Goal: Transaction & Acquisition: Purchase product/service

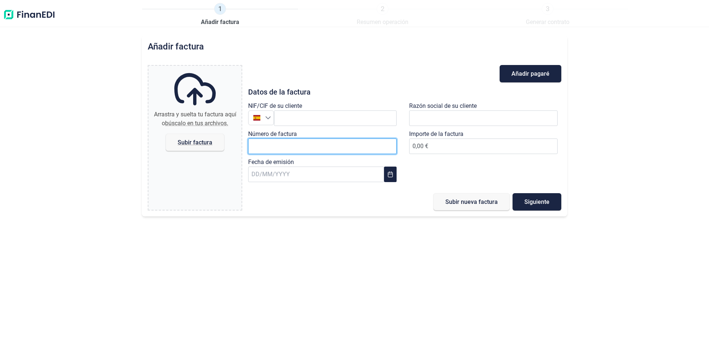
click at [262, 143] on input "Número de factura" at bounding box center [322, 146] width 148 height 16
paste input "I0B2I00FY00001086"
type input "I0B2I00FY00001086"
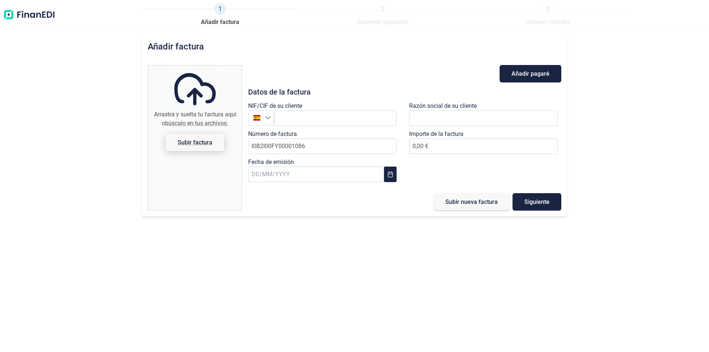
click at [187, 144] on span "Subir factura" at bounding box center [195, 143] width 35 height 6
click at [187, 68] on input "Arrastra y suelta tu factura aquí o búscalo en tus archivos. Subir factura" at bounding box center [194, 67] width 93 height 2
type input "C:\fakepath\FACTURA_I0B2I00FY00001086_NAVIDAD DORE_EUR1.pdf"
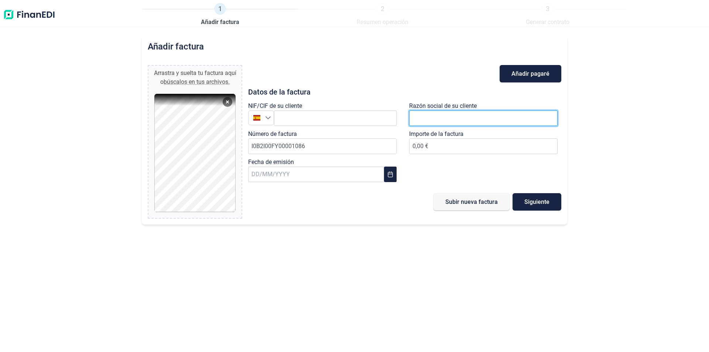
click at [413, 118] on input "text" at bounding box center [483, 118] width 148 height 16
paste input "DISTRIBUIDORA LIVERPOOL S.A. DE C.V."
type input "DISTRIBUIDORA LIVERPOOL S.A. DE C.V."
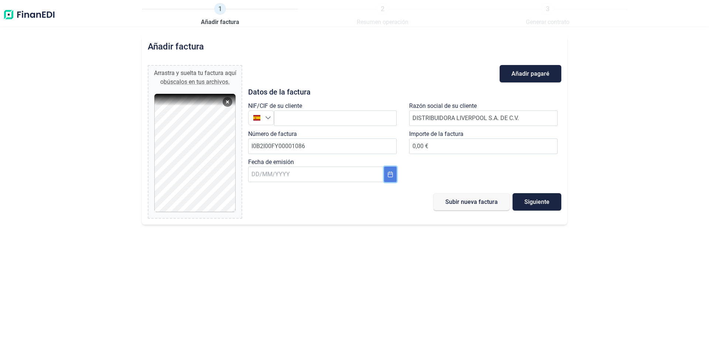
click at [389, 176] on icon "Choose Date" at bounding box center [390, 174] width 6 height 6
click at [344, 233] on span "1" at bounding box center [344, 231] width 15 height 15
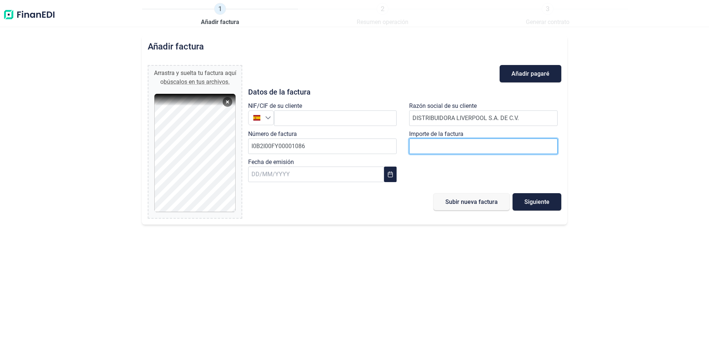
paste input "number"
type input "18381.61"
click at [433, 167] on div "NIF/CIF de su cliente España Razón social de su cliente DISTRIBUIDORA LIVERPOOL…" at bounding box center [405, 144] width 322 height 84
click at [528, 202] on span "Siguiente" at bounding box center [536, 202] width 25 height 6
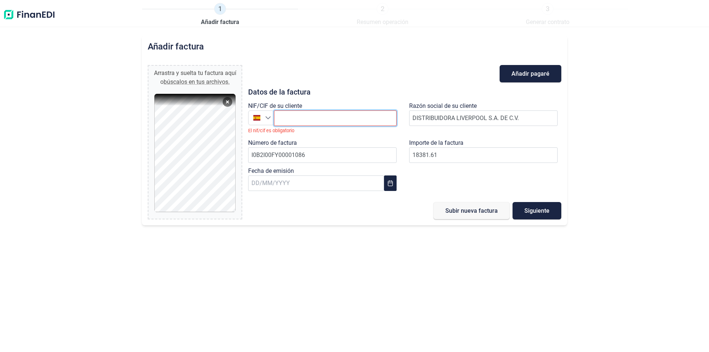
click at [322, 118] on input "text" at bounding box center [335, 118] width 123 height 16
paste input "DLI931201MI9"
type input "DLI931201MI9"
click at [265, 117] on icon "Seleccione un país" at bounding box center [268, 118] width 6 height 6
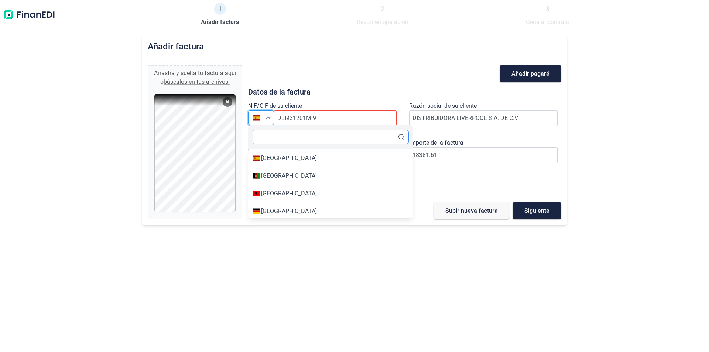
type input "[GEOGRAPHIC_DATA]"
click at [274, 138] on input "text" at bounding box center [331, 137] width 156 height 15
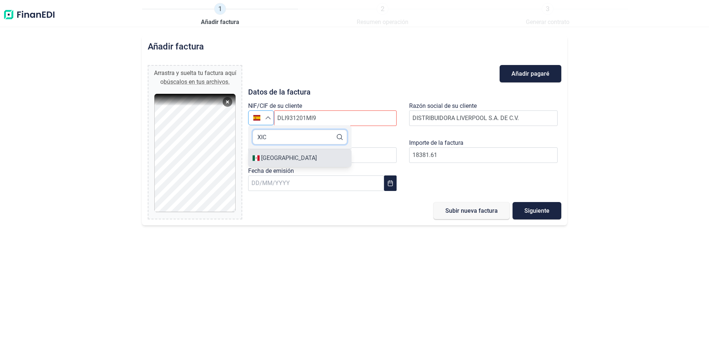
type input "XIC"
click at [265, 159] on div "[GEOGRAPHIC_DATA]" at bounding box center [289, 158] width 56 height 9
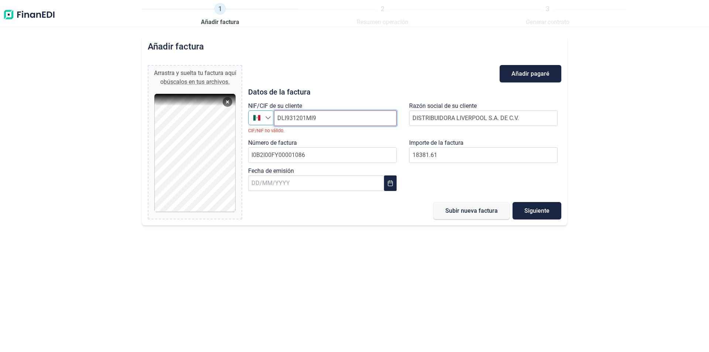
click at [335, 119] on input "DLI931201MI9" at bounding box center [335, 118] width 123 height 16
click at [534, 213] on span "Siguiente" at bounding box center [536, 211] width 25 height 6
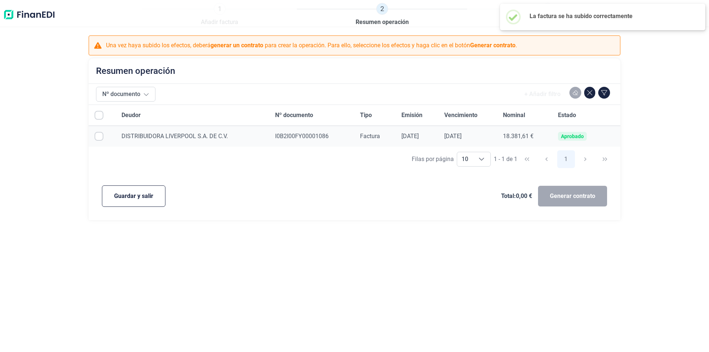
checkbox input "true"
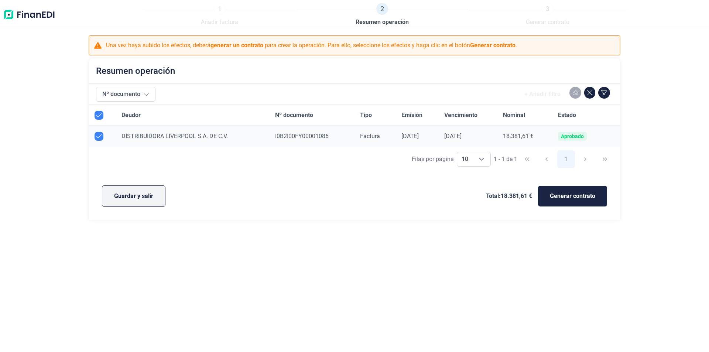
click at [120, 197] on span "Guardar y salir" at bounding box center [133, 196] width 39 height 9
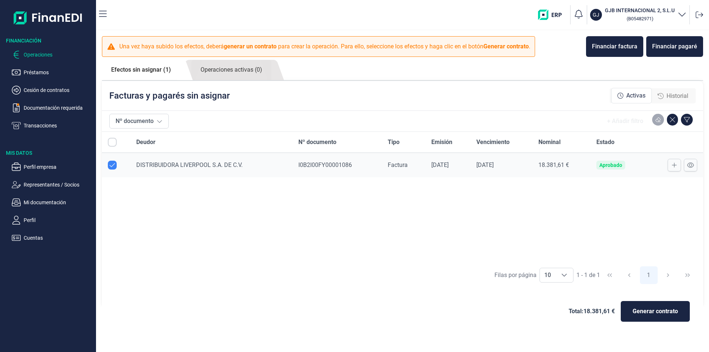
checkbox input "true"
click at [671, 166] on button at bounding box center [674, 165] width 13 height 13
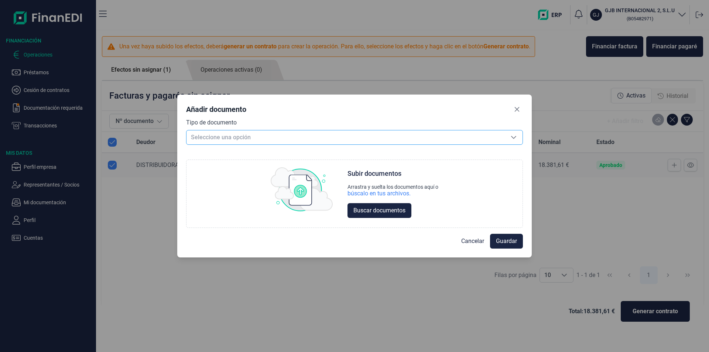
click at [519, 137] on div "Seleccione una opción" at bounding box center [514, 137] width 18 height 14
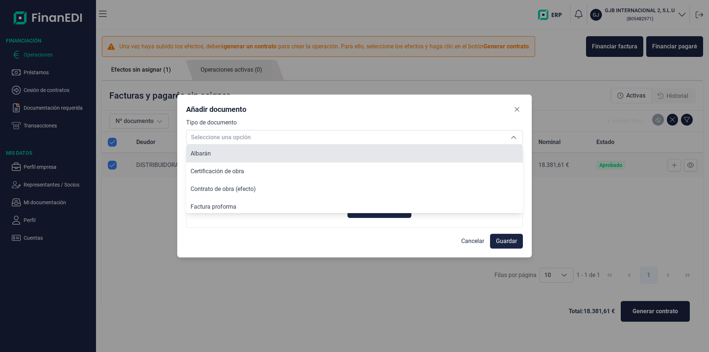
click at [480, 153] on li "Albarán" at bounding box center [354, 154] width 337 height 18
type input "Albarán"
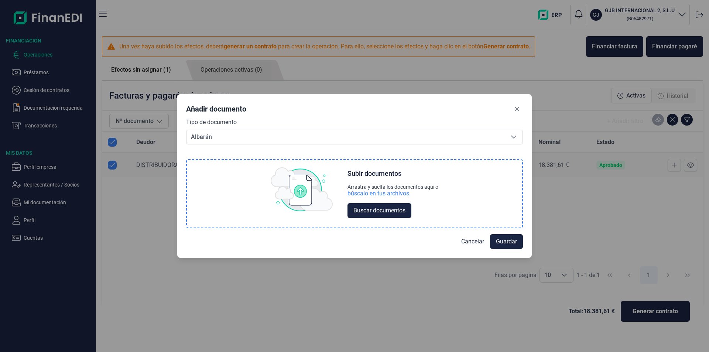
click at [296, 195] on img at bounding box center [302, 189] width 62 height 44
click at [357, 207] on span "Buscar documentos" at bounding box center [379, 210] width 52 height 9
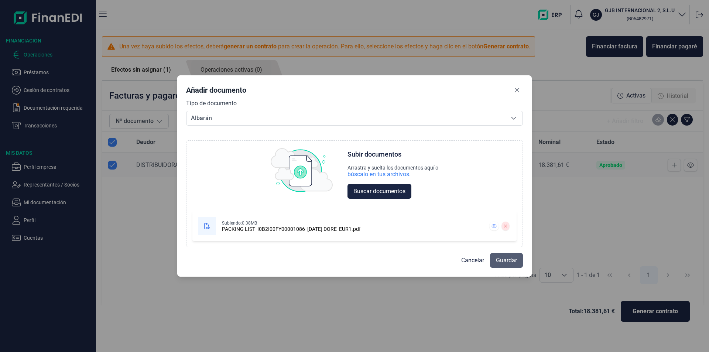
click at [503, 263] on span "Guardar" at bounding box center [506, 260] width 21 height 9
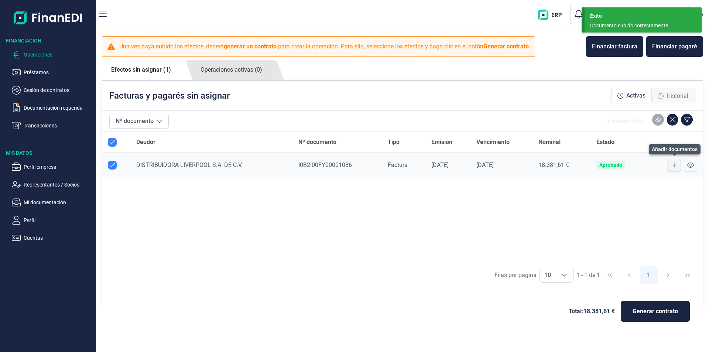
click at [671, 164] on button at bounding box center [674, 165] width 13 height 13
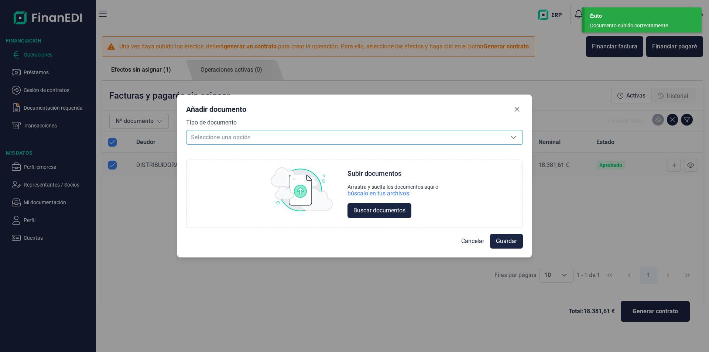
click at [359, 141] on span "Seleccione una opción" at bounding box center [345, 137] width 318 height 14
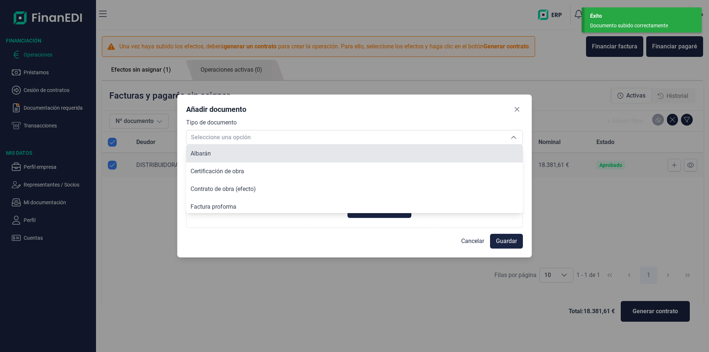
click at [344, 152] on li "Albarán" at bounding box center [354, 154] width 337 height 18
type input "Albarán"
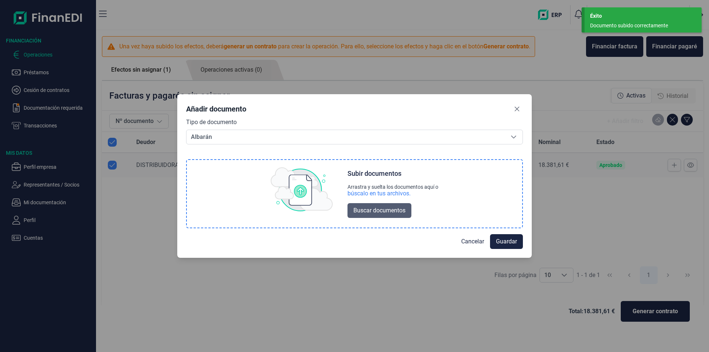
click at [375, 209] on span "Buscar documentos" at bounding box center [379, 210] width 52 height 9
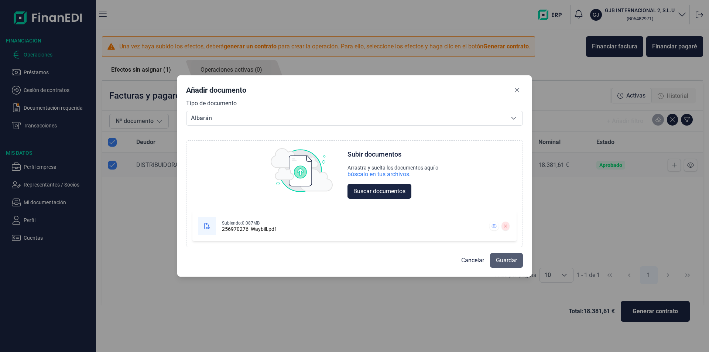
click at [503, 263] on span "Guardar" at bounding box center [506, 260] width 21 height 9
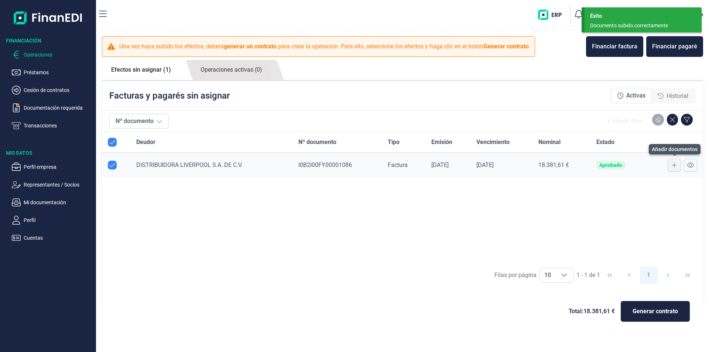
click at [672, 165] on icon at bounding box center [674, 165] width 5 height 6
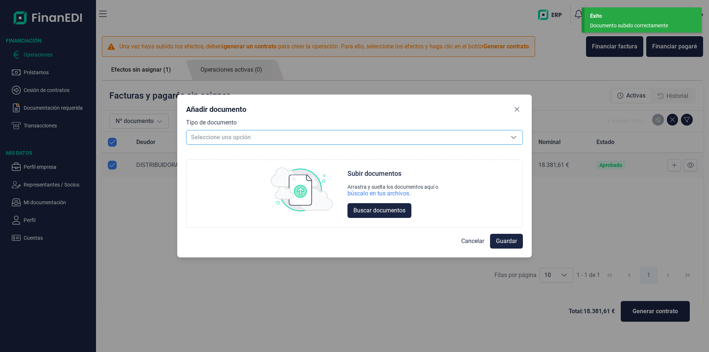
click at [517, 136] on div "Seleccione una opción" at bounding box center [514, 137] width 18 height 14
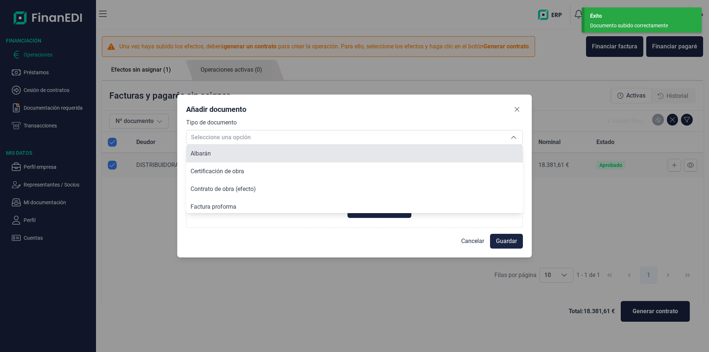
click at [270, 154] on li "Albarán" at bounding box center [354, 154] width 337 height 18
type input "Albarán"
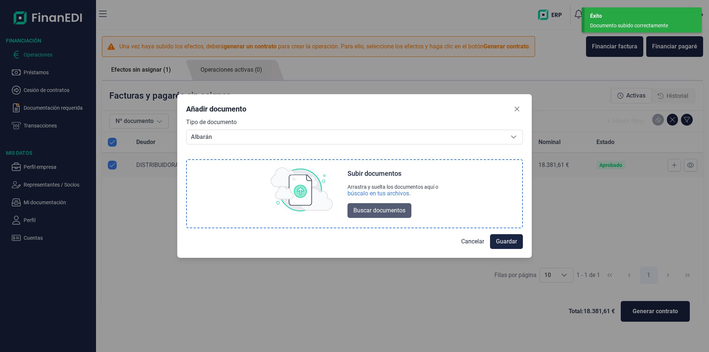
click at [366, 214] on span "Buscar documentos" at bounding box center [379, 210] width 52 height 9
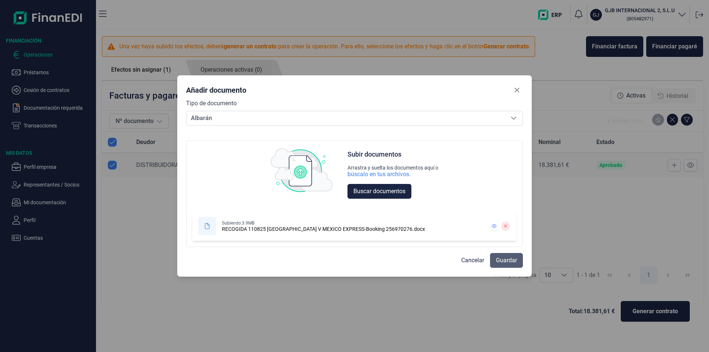
click at [499, 261] on span "Guardar" at bounding box center [506, 260] width 21 height 9
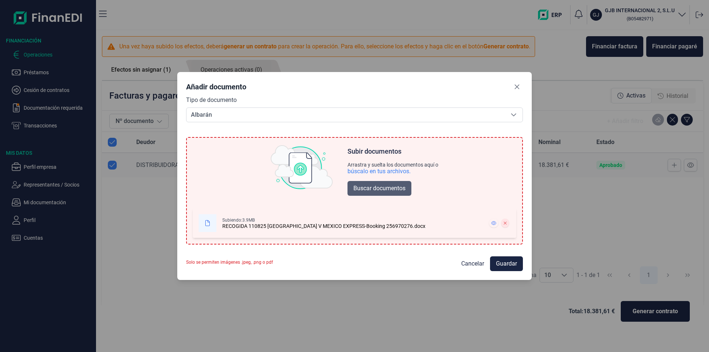
click at [366, 189] on span "Buscar documentos" at bounding box center [379, 188] width 52 height 9
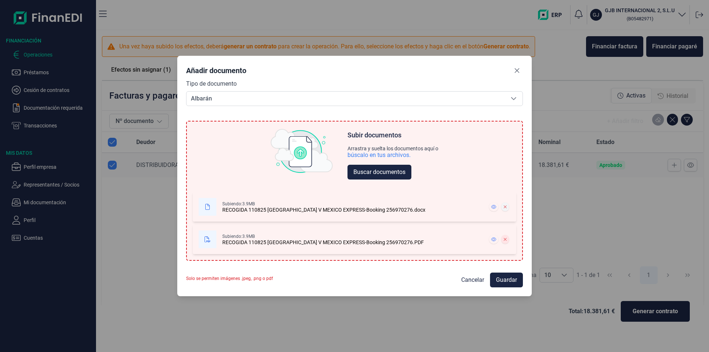
click at [505, 208] on icon at bounding box center [505, 207] width 3 height 4
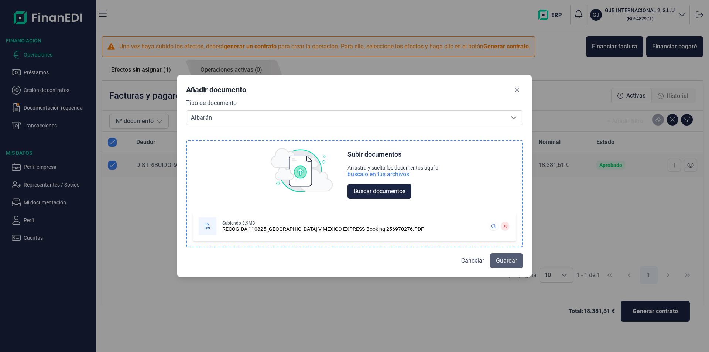
click at [501, 261] on span "Guardar" at bounding box center [506, 260] width 21 height 9
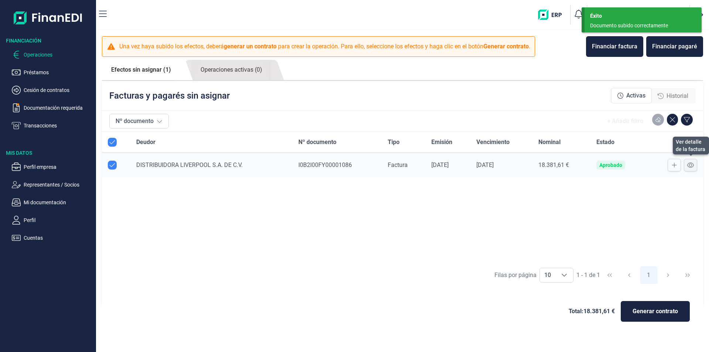
click at [690, 164] on icon at bounding box center [690, 165] width 7 height 6
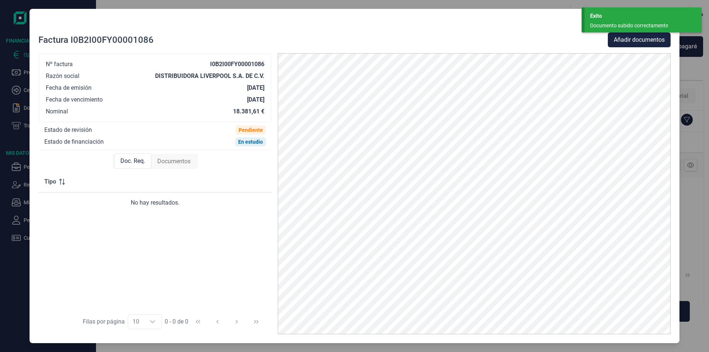
click at [176, 159] on span "Documentos" at bounding box center [173, 161] width 33 height 9
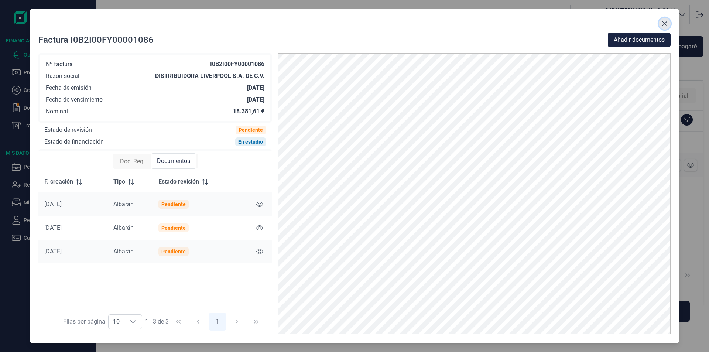
click at [665, 23] on icon "Close" at bounding box center [664, 23] width 5 height 5
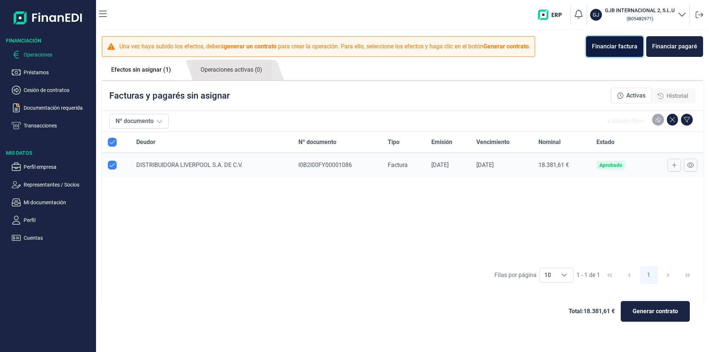
click at [627, 44] on div "Financiar factura" at bounding box center [614, 46] width 45 height 9
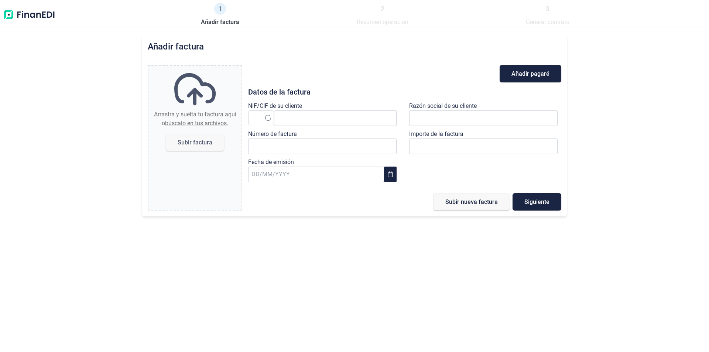
type input "0,00 €"
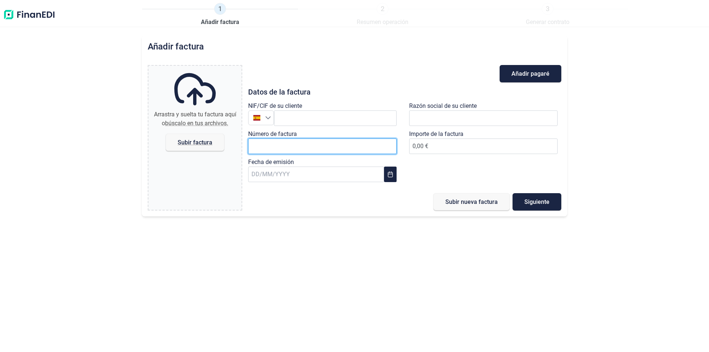
click at [284, 146] on input "Número de factura" at bounding box center [322, 146] width 148 height 16
paste input "I0B2I00FY00001089"
type input "I0B2I00FY00001089"
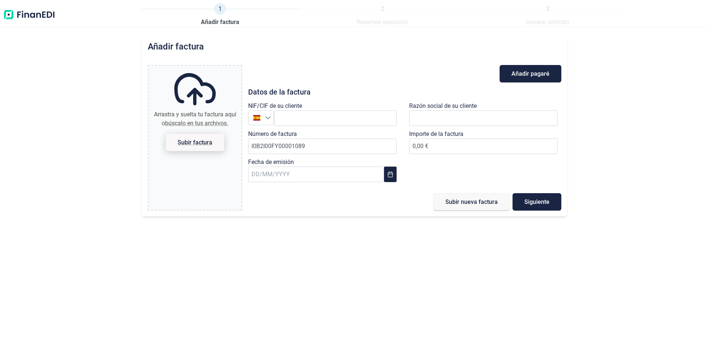
click at [191, 140] on span "Subir factura" at bounding box center [195, 143] width 35 height 6
click at [191, 68] on input "Arrastra y suelta tu factura aquí o búscalo en tus archivos. Subir factura" at bounding box center [194, 67] width 93 height 2
type input "C:\fakepath\FACTURA_I0B2I00FY00001087_ZAFIRO_NO EUR1.pdf"
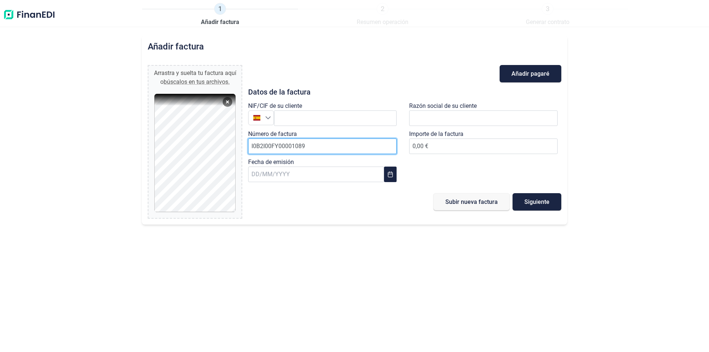
drag, startPoint x: 299, startPoint y: 146, endPoint x: 321, endPoint y: 147, distance: 22.2
click at [320, 147] on input "I0B2I00FY00001089" at bounding box center [322, 146] width 148 height 16
type input "I0B2I00FY00001087"
click at [265, 119] on div at bounding box center [256, 117] width 17 height 7
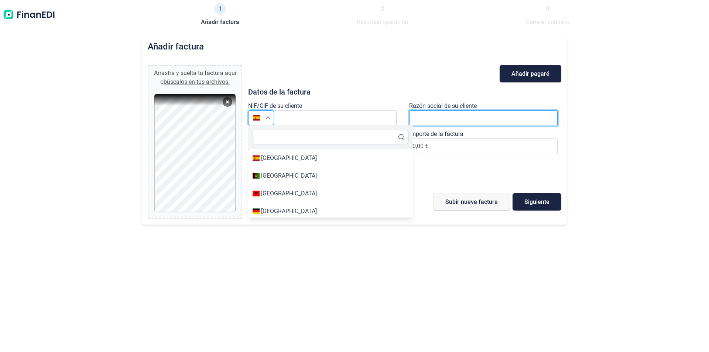
click at [439, 119] on input "text" at bounding box center [483, 118] width 148 height 16
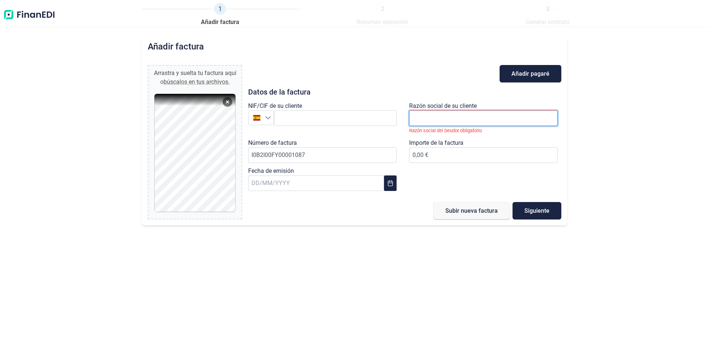
paste input "DISTRIBUIDORA LIVERPOOL S.A. DE C.V."
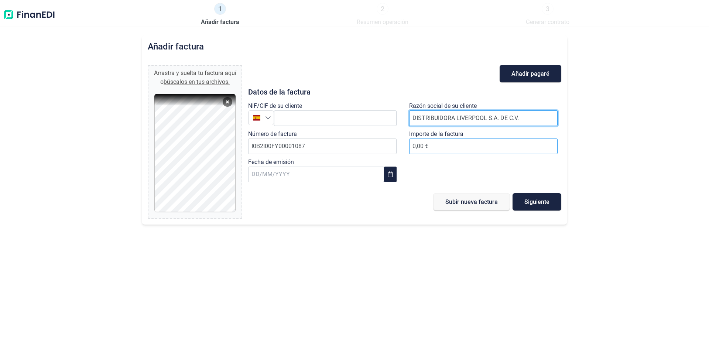
type input "DISTRIBUIDORA LIVERPOOL S.A. DE C.V."
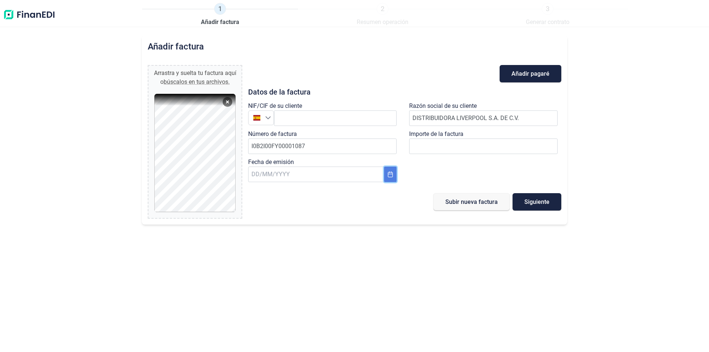
click at [386, 176] on button "Choose Date" at bounding box center [390, 175] width 13 height 16
click at [342, 231] on span "1" at bounding box center [344, 231] width 15 height 15
type input "[DATE]"
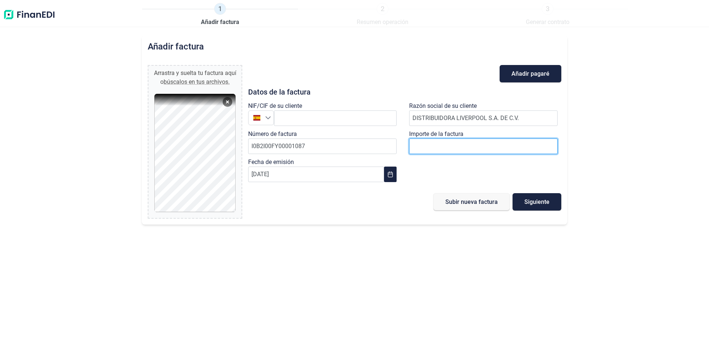
drag, startPoint x: 497, startPoint y: 147, endPoint x: 505, endPoint y: 145, distance: 8.3
type input "15.368,94 €"
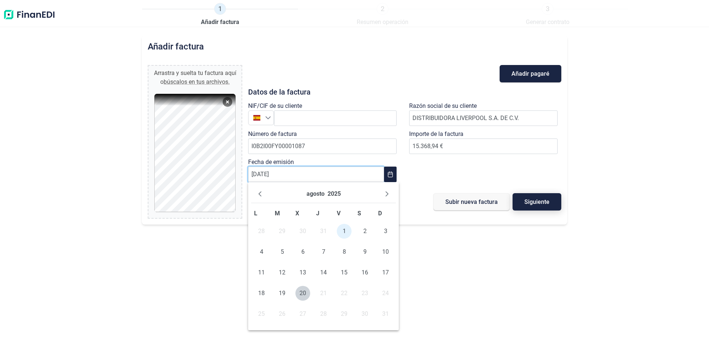
click at [531, 200] on span "Siguiente" at bounding box center [536, 202] width 25 height 6
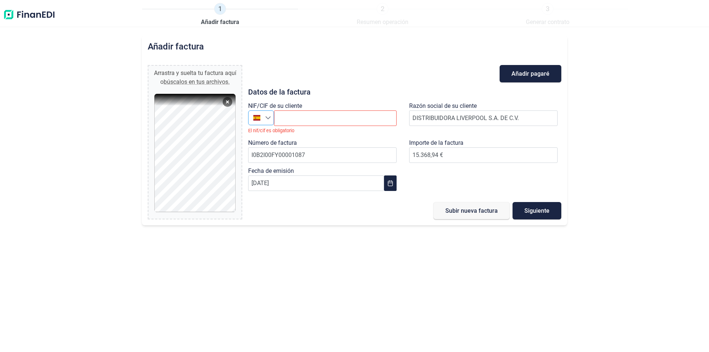
click at [268, 121] on div "Seleccione un país" at bounding box center [269, 118] width 8 height 14
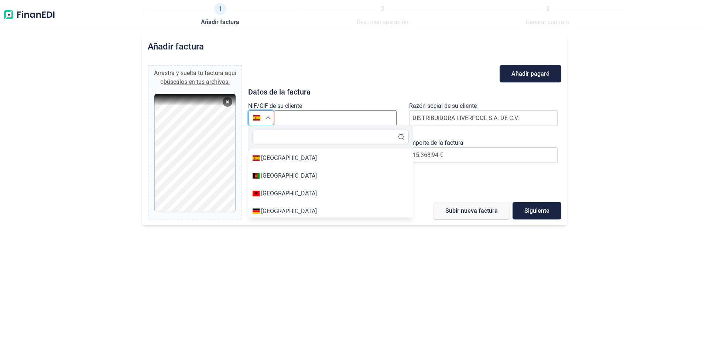
type input "[GEOGRAPHIC_DATA]"
click at [267, 135] on input "text" at bounding box center [331, 137] width 156 height 15
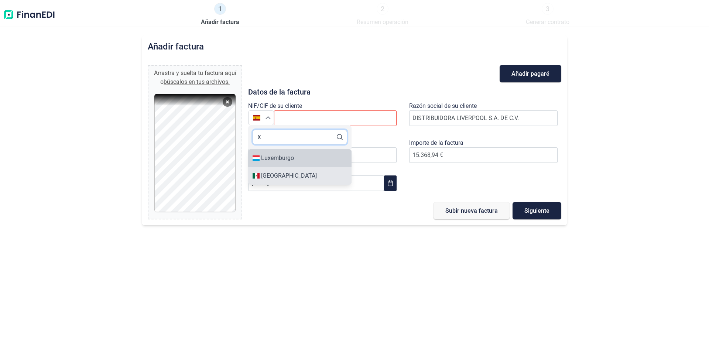
type input "X"
click at [279, 176] on div "[GEOGRAPHIC_DATA]" at bounding box center [289, 175] width 56 height 9
type input "[GEOGRAPHIC_DATA]"
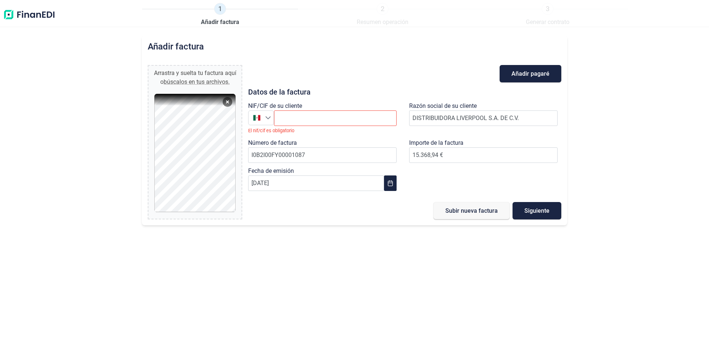
click at [300, 109] on label "NIF/CIF de su cliente" at bounding box center [275, 106] width 54 height 9
click at [296, 115] on input "text" at bounding box center [335, 118] width 123 height 16
paste input "DLI931201MI9"
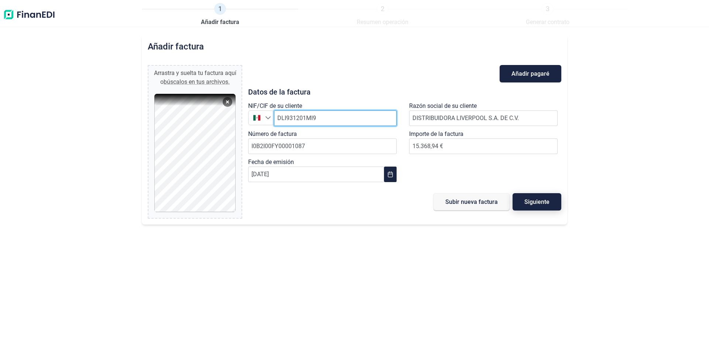
type input "DLI931201MI9"
click at [550, 205] on button "Siguiente" at bounding box center [536, 201] width 49 height 17
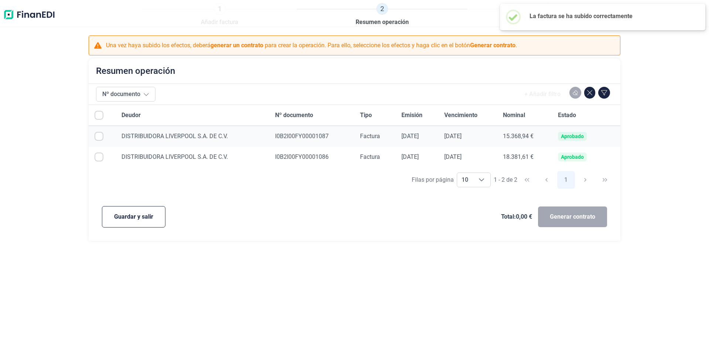
checkbox input "true"
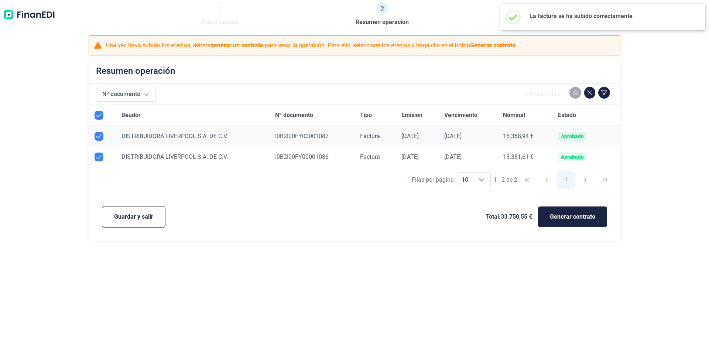
checkbox input "true"
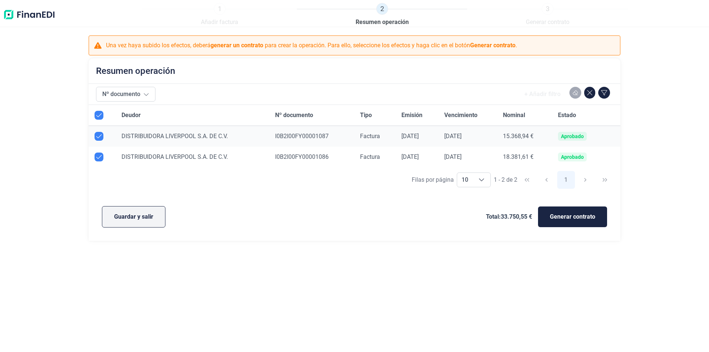
click at [141, 215] on span "Guardar y salir" at bounding box center [133, 216] width 39 height 9
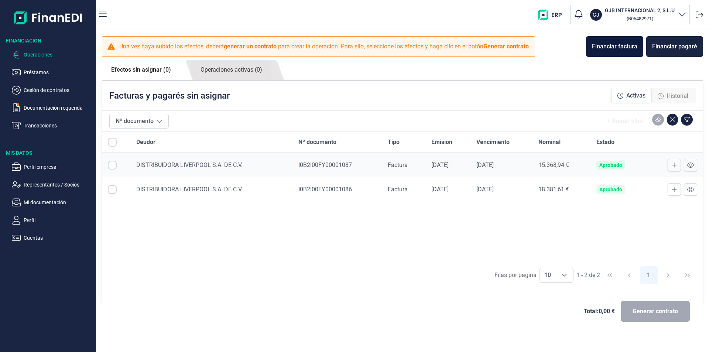
checkbox input "true"
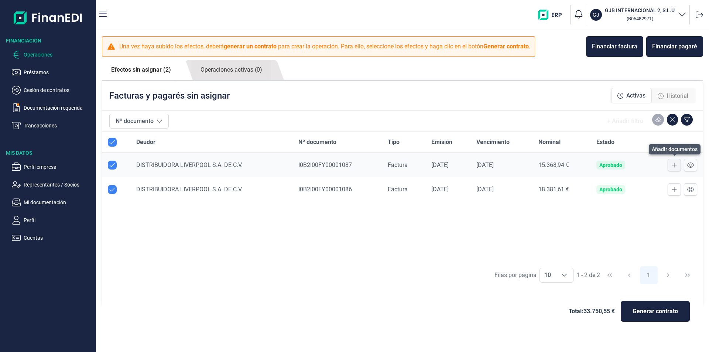
click at [675, 163] on icon at bounding box center [674, 165] width 5 height 6
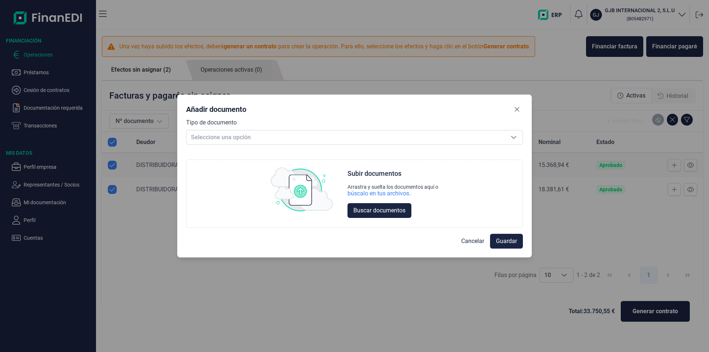
drag, startPoint x: 516, startPoint y: 110, endPoint x: 535, endPoint y: 119, distance: 20.8
click at [516, 110] on icon "Close" at bounding box center [517, 109] width 5 height 5
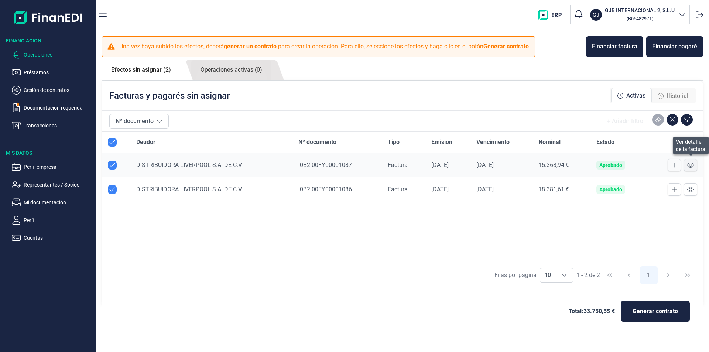
click at [688, 164] on icon at bounding box center [690, 164] width 7 height 5
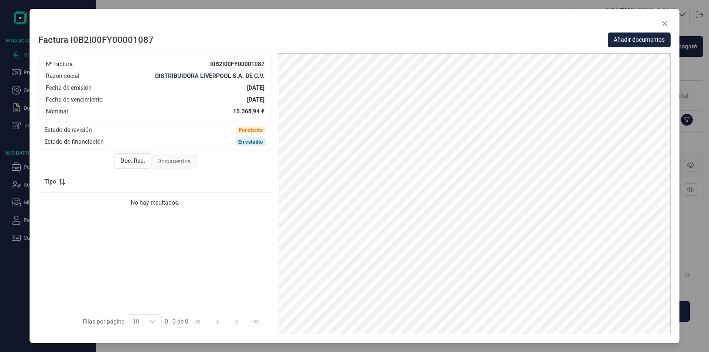
click at [178, 159] on span "Documentos" at bounding box center [173, 161] width 33 height 9
click at [654, 37] on span "Añadir documentos" at bounding box center [639, 39] width 51 height 9
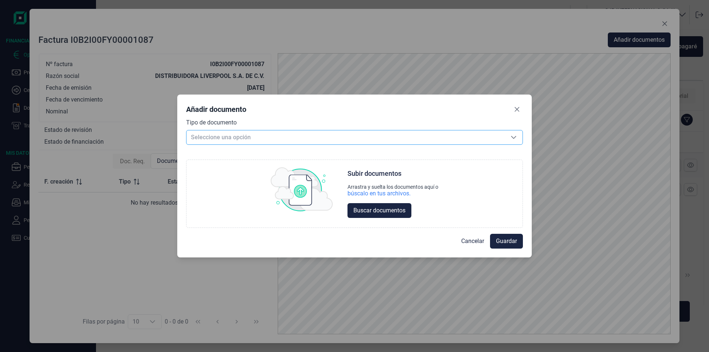
click at [515, 137] on icon "Seleccione una opción" at bounding box center [514, 137] width 6 height 6
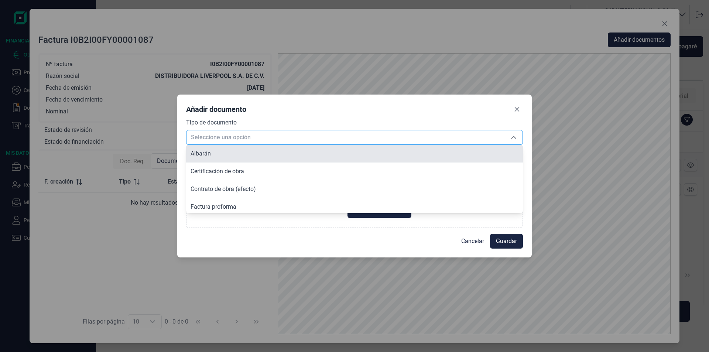
click at [217, 151] on li "Albarán" at bounding box center [354, 154] width 337 height 18
type input "Albarán"
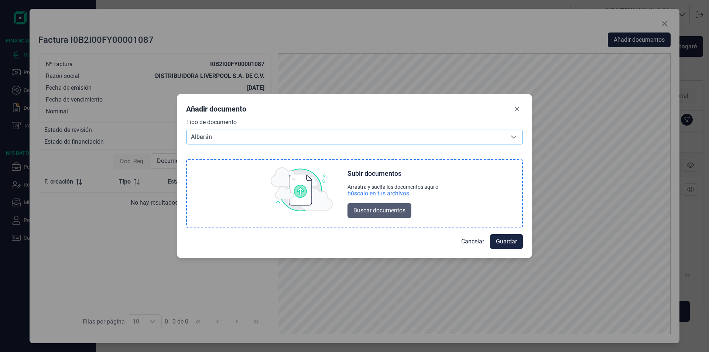
click at [387, 211] on span "Buscar documentos" at bounding box center [379, 210] width 52 height 9
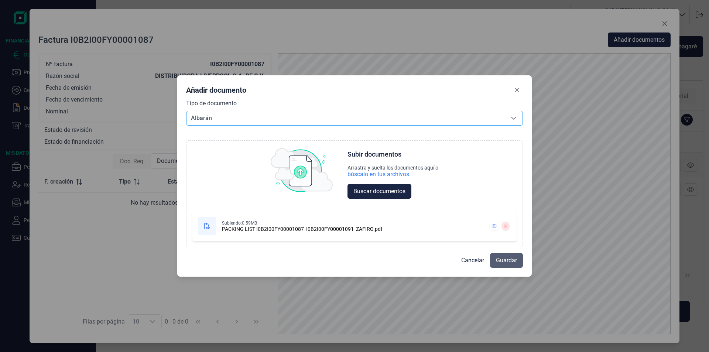
click at [505, 259] on span "Guardar" at bounding box center [506, 260] width 21 height 9
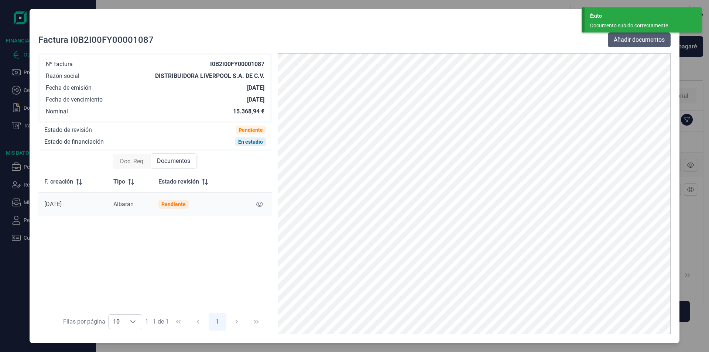
click at [631, 42] on span "Añadir documentos" at bounding box center [639, 39] width 51 height 9
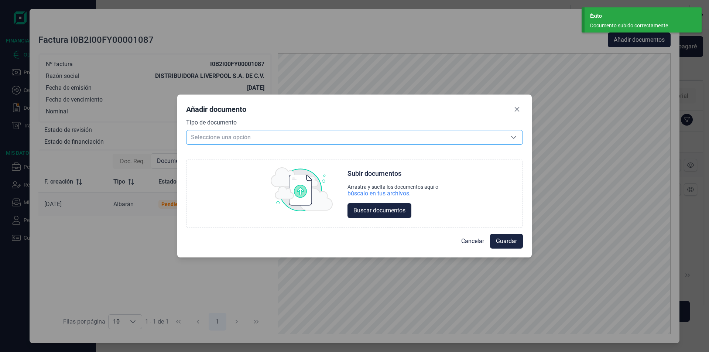
click at [317, 137] on span "Seleccione una opción" at bounding box center [345, 137] width 318 height 14
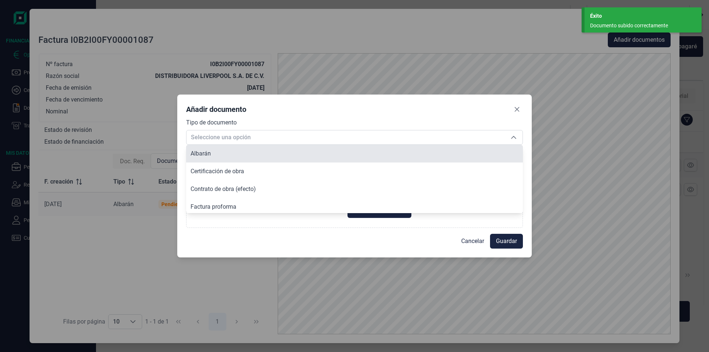
click at [307, 154] on li "Albarán" at bounding box center [354, 154] width 337 height 18
type input "Albarán"
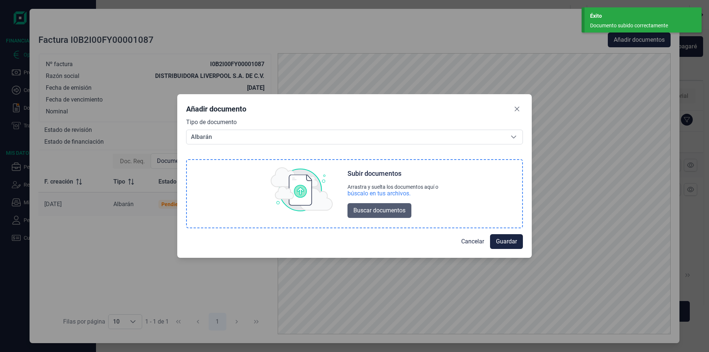
click at [387, 206] on button "Buscar documentos" at bounding box center [379, 210] width 64 height 15
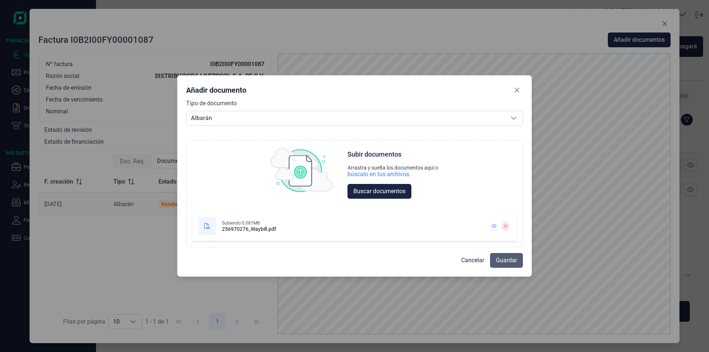
click at [512, 262] on span "Guardar" at bounding box center [506, 260] width 21 height 9
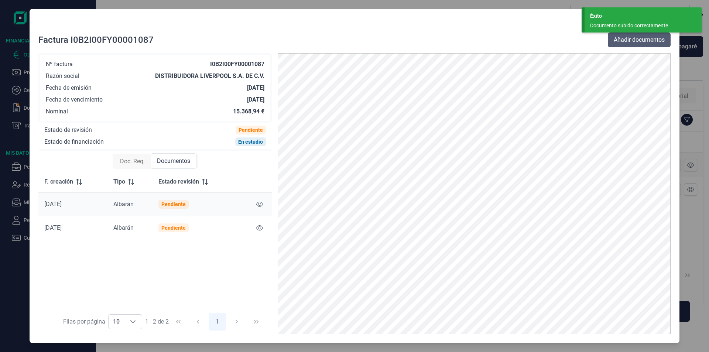
click at [625, 41] on span "Añadir documentos" at bounding box center [639, 39] width 51 height 9
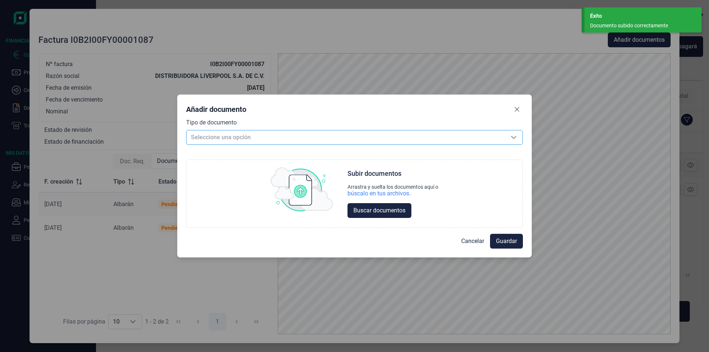
click at [346, 137] on span "Seleccione una opción" at bounding box center [345, 137] width 318 height 14
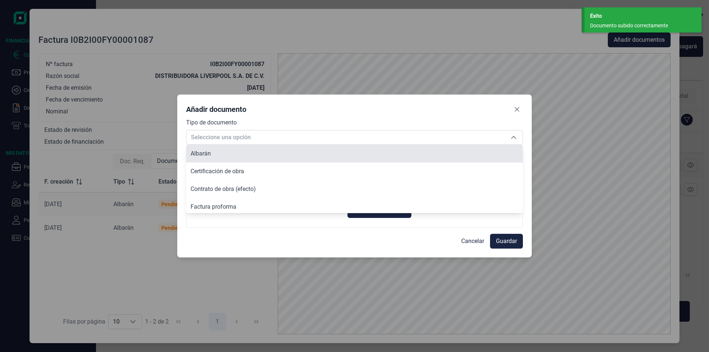
click at [337, 157] on li "Albarán" at bounding box center [354, 154] width 337 height 18
type input "Albarán"
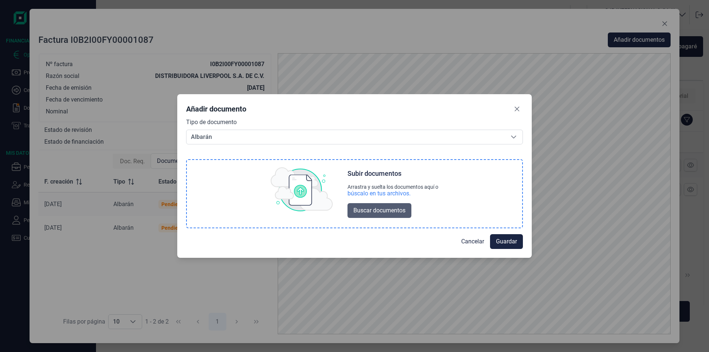
click at [377, 213] on span "Buscar documentos" at bounding box center [379, 210] width 52 height 9
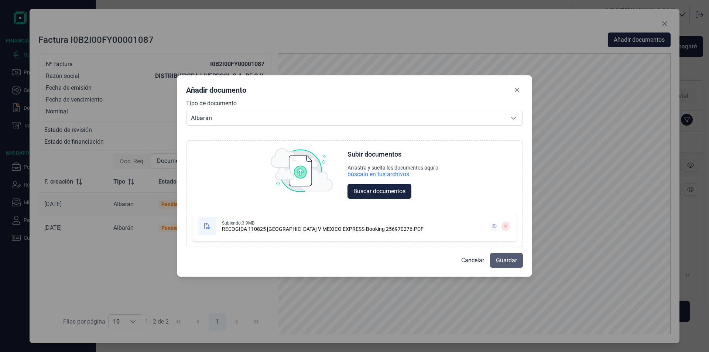
click at [513, 259] on span "Guardar" at bounding box center [506, 260] width 21 height 9
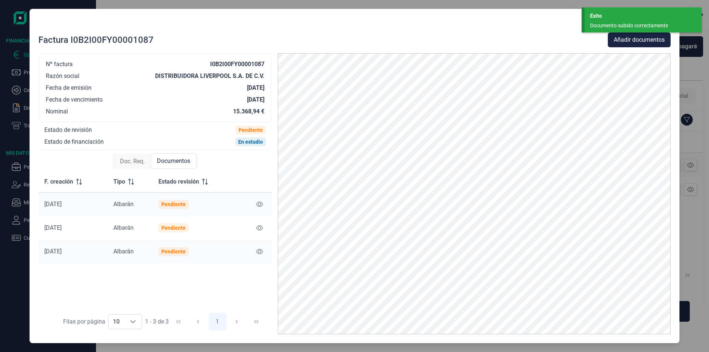
click at [449, 21] on div at bounding box center [354, 25] width 632 height 15
click at [480, 9] on div "Factura I0B2I00FY00001087 Añadir documentos Nº factura I0B2I00FY00001087 Razón …" at bounding box center [355, 176] width 650 height 334
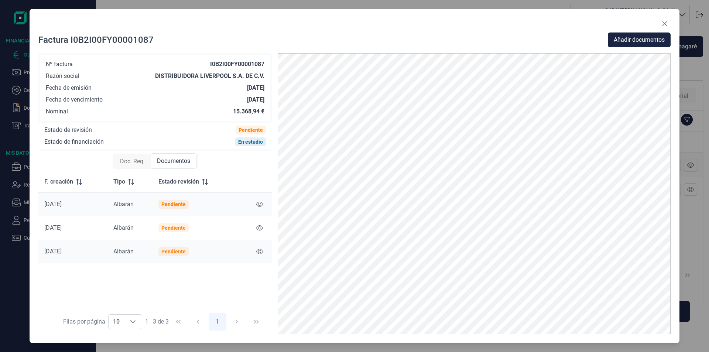
click at [127, 159] on span "Doc. Req." at bounding box center [132, 161] width 25 height 9
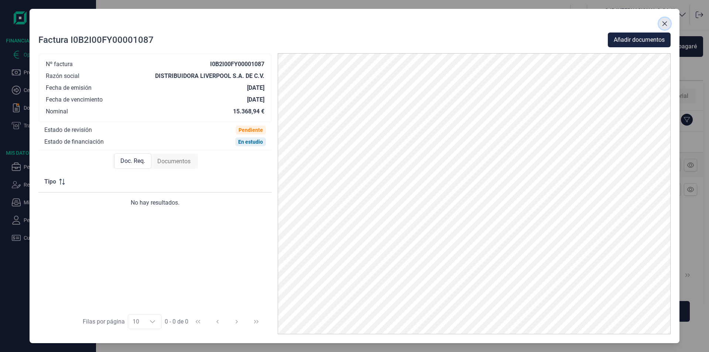
click at [665, 21] on icon "Close" at bounding box center [665, 24] width 6 height 6
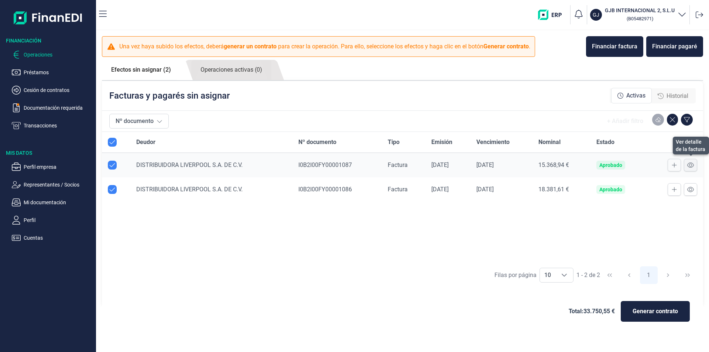
click at [689, 167] on icon at bounding box center [690, 164] width 7 height 5
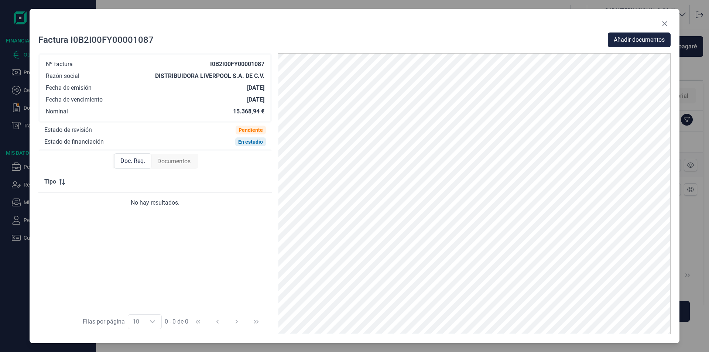
click at [175, 161] on span "Documentos" at bounding box center [173, 161] width 33 height 9
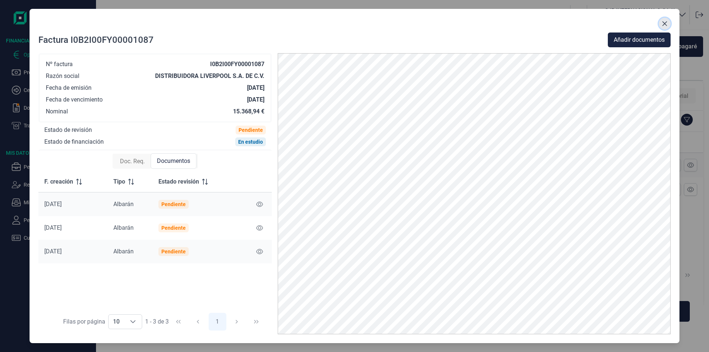
click at [665, 24] on icon "Close" at bounding box center [664, 23] width 5 height 5
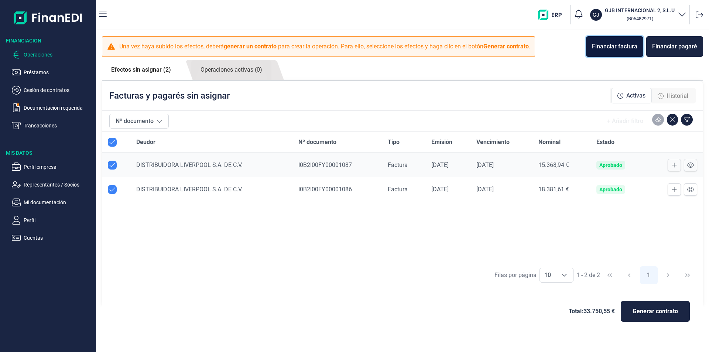
click at [625, 48] on div "Financiar factura" at bounding box center [614, 46] width 45 height 9
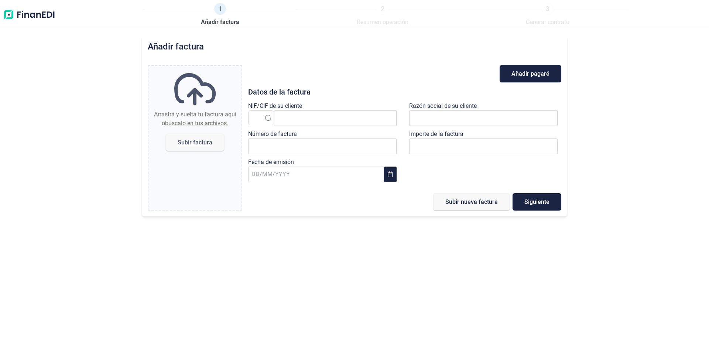
type input "0,00 €"
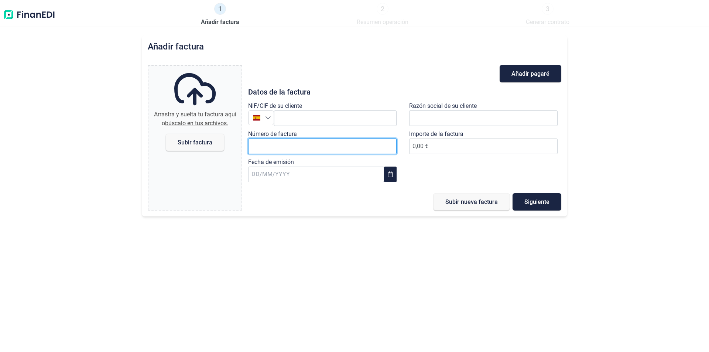
click at [274, 145] on input "Número de factura" at bounding box center [322, 146] width 148 height 16
paste input "I0B2I00FY00001089"
type input "I0B2I00FY00001089"
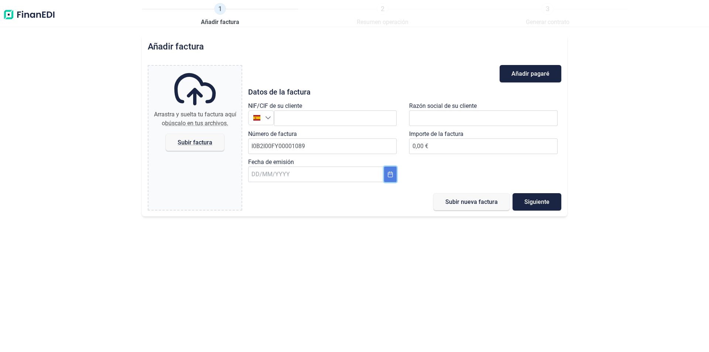
click at [391, 180] on button "Choose Date" at bounding box center [390, 175] width 13 height 16
click at [278, 251] on span "5" at bounding box center [282, 251] width 15 height 15
type input "[DATE]"
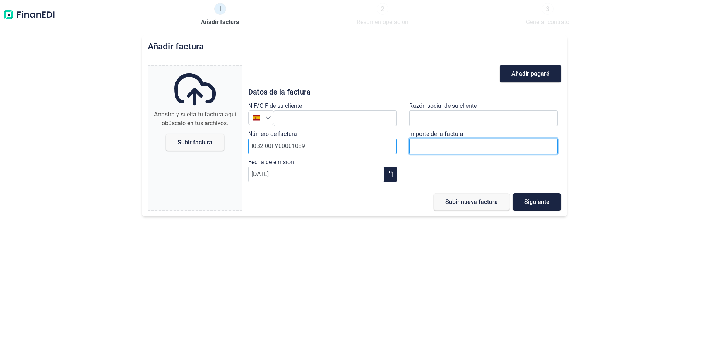
drag, startPoint x: 449, startPoint y: 146, endPoint x: 351, endPoint y: 143, distance: 97.9
type input "3.103,65 €"
click at [208, 145] on span "Subir factura" at bounding box center [195, 143] width 35 height 6
click at [208, 68] on input "Arrastra y suelta tu factura aquí o búscalo en tus archivos. Subir factura" at bounding box center [194, 67] width 93 height 2
type input "C:\fakepath\FACTURA_I0B2I00FY00001089_TOPACIO_ NO EUR1.pdf"
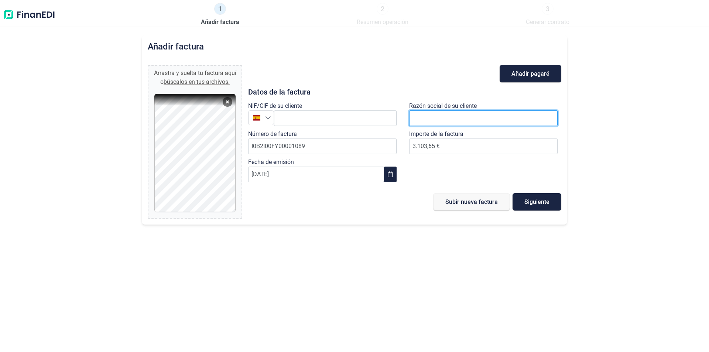
click at [428, 114] on input "text" at bounding box center [483, 118] width 148 height 16
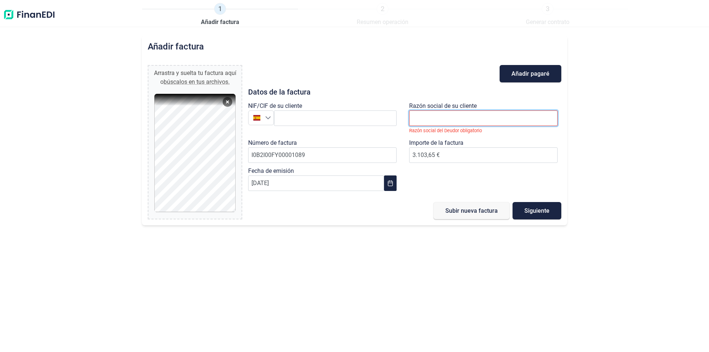
click at [436, 114] on input "text" at bounding box center [483, 118] width 148 height 16
paste input "DLI931201MI9"
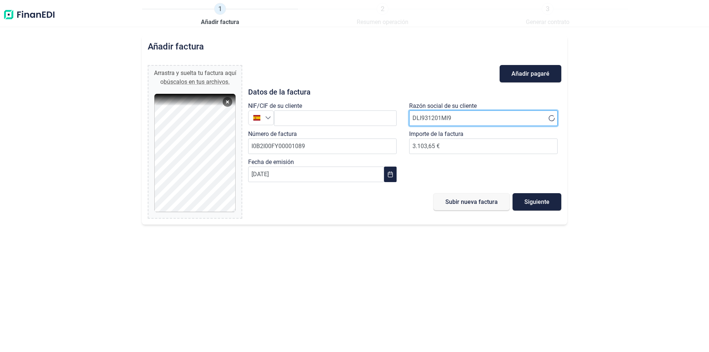
type input "DLI931201MI9"
click at [531, 203] on span "Siguiente" at bounding box center [536, 202] width 25 height 6
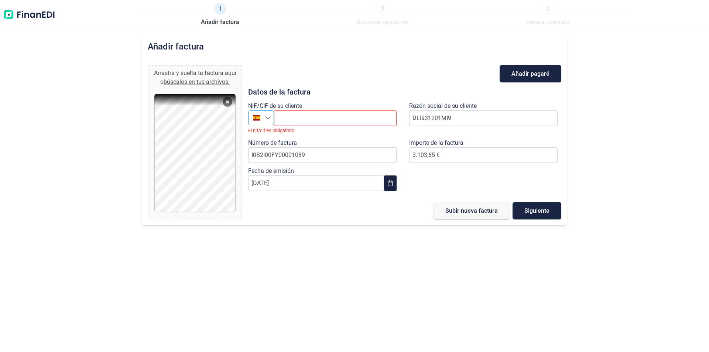
click at [269, 119] on icon "Seleccione un país" at bounding box center [267, 117] width 5 height 3
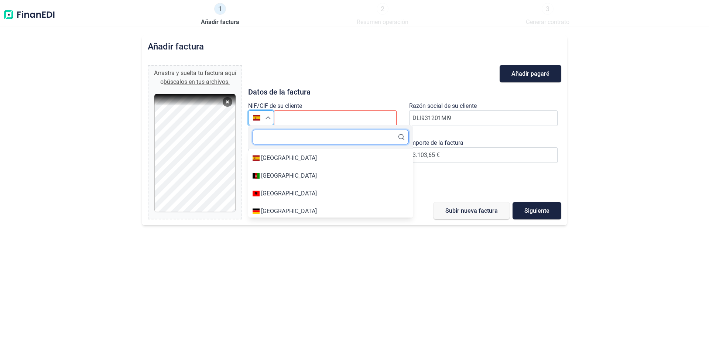
click at [268, 133] on input "text" at bounding box center [331, 137] width 156 height 15
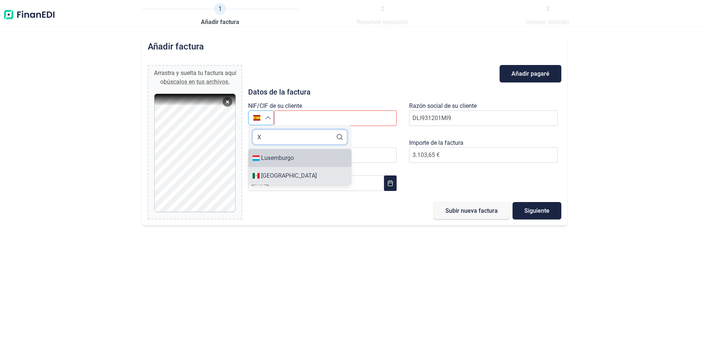
type input "X"
click at [267, 174] on div "[GEOGRAPHIC_DATA]" at bounding box center [289, 175] width 56 height 9
type input "[GEOGRAPHIC_DATA]"
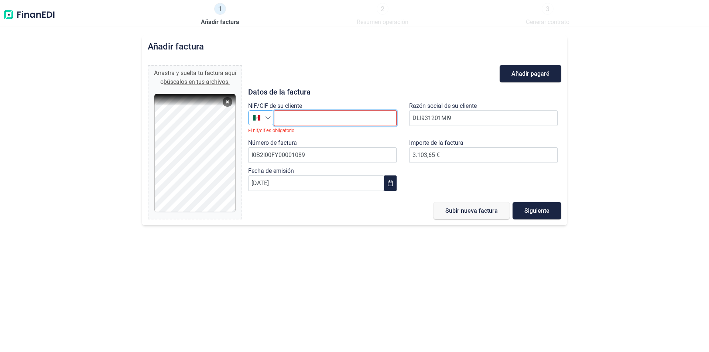
click at [332, 118] on input "text" at bounding box center [335, 118] width 123 height 16
paste input "DLI931201MI9"
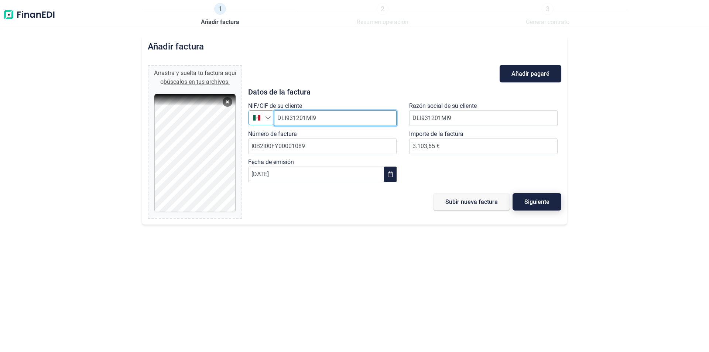
type input "DLI931201MI9"
click at [536, 204] on span "Siguiente" at bounding box center [536, 202] width 25 height 6
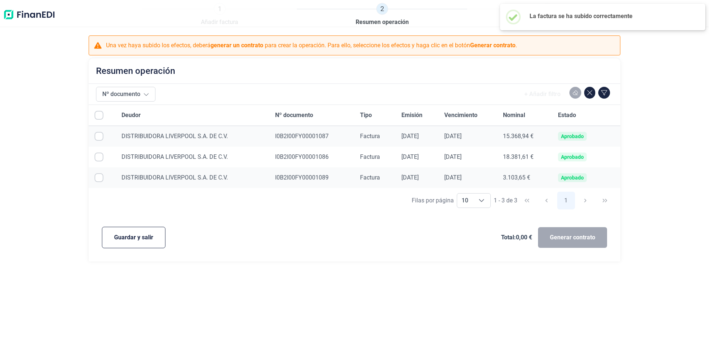
checkbox input "true"
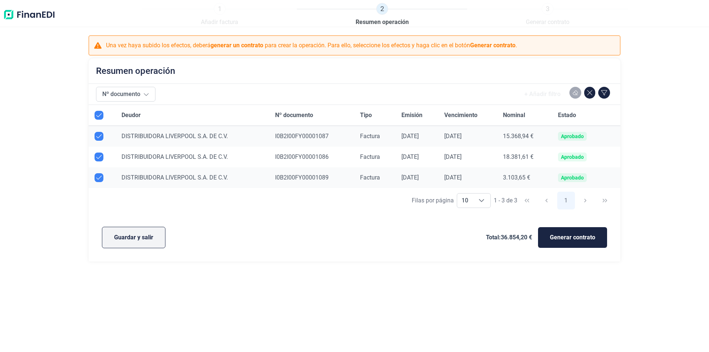
click at [146, 235] on span "Guardar y salir" at bounding box center [133, 237] width 39 height 9
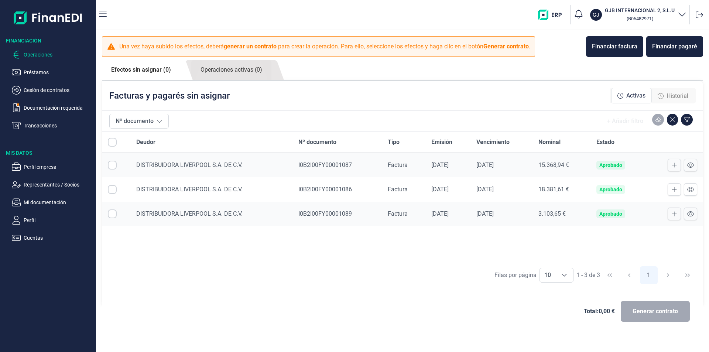
checkbox input "true"
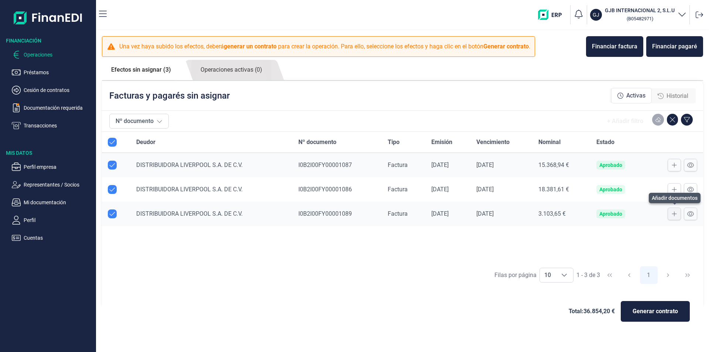
click at [674, 216] on icon at bounding box center [674, 214] width 5 height 6
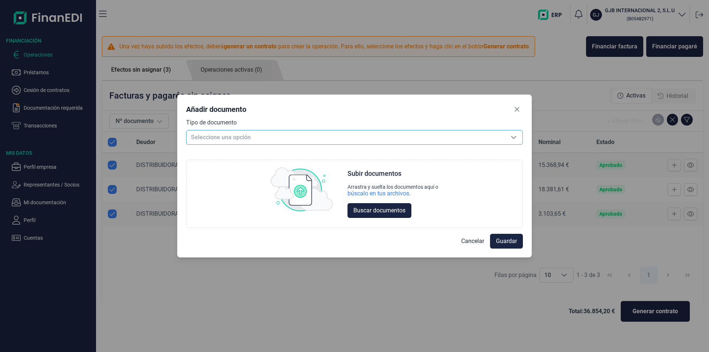
click at [381, 137] on span "Seleccione una opción" at bounding box center [345, 137] width 318 height 14
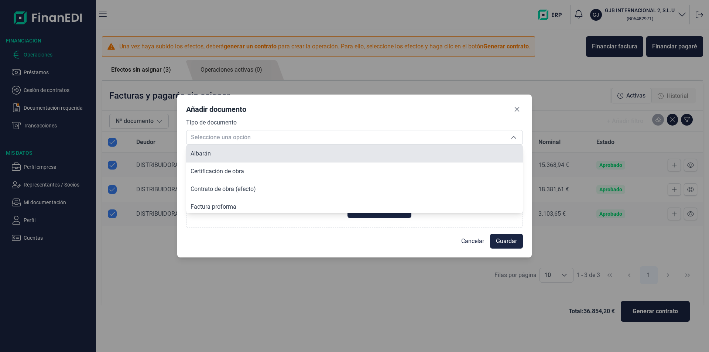
click at [368, 151] on li "Albarán" at bounding box center [354, 154] width 337 height 18
type input "Albarán"
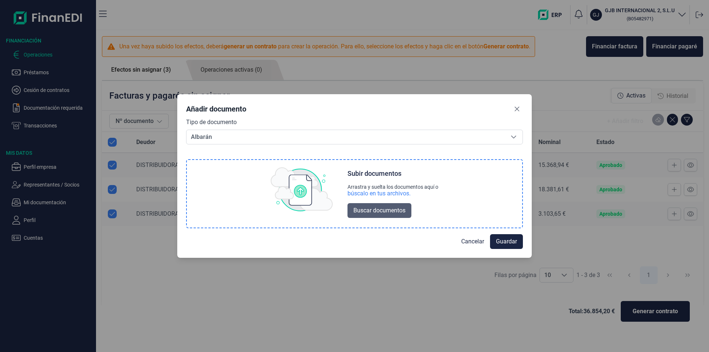
click at [368, 209] on span "Buscar documentos" at bounding box center [379, 210] width 52 height 9
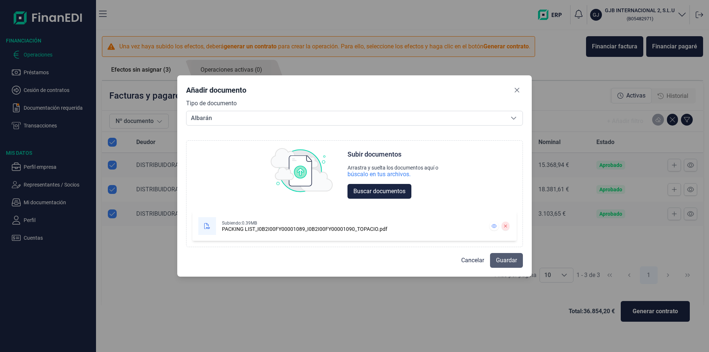
click at [506, 262] on span "Guardar" at bounding box center [506, 260] width 21 height 9
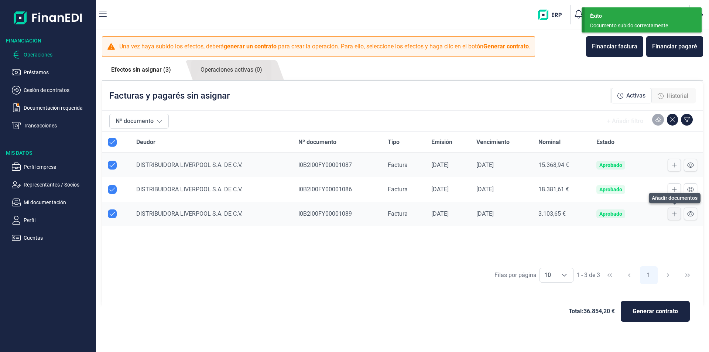
click at [673, 212] on icon at bounding box center [674, 214] width 5 height 6
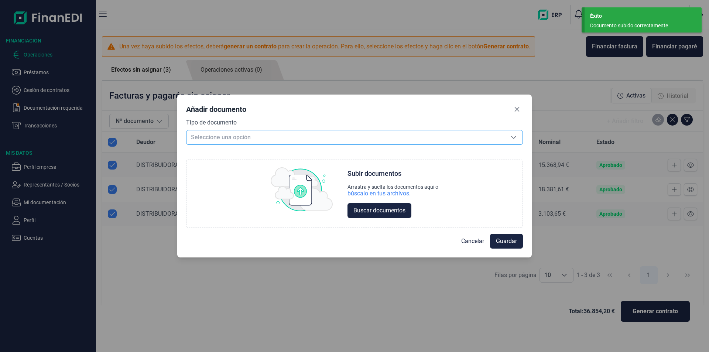
click at [221, 138] on span "Seleccione una opción" at bounding box center [345, 137] width 318 height 14
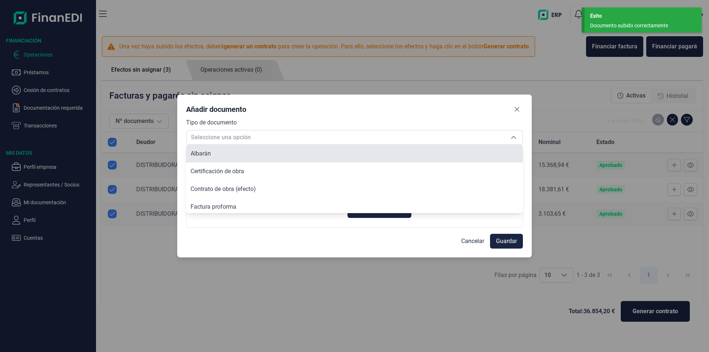
click at [223, 157] on li "Albarán" at bounding box center [354, 154] width 337 height 18
type input "Albarán"
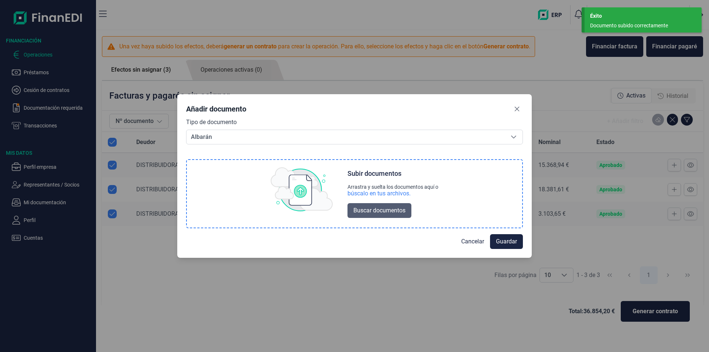
click at [381, 212] on span "Buscar documentos" at bounding box center [379, 210] width 52 height 9
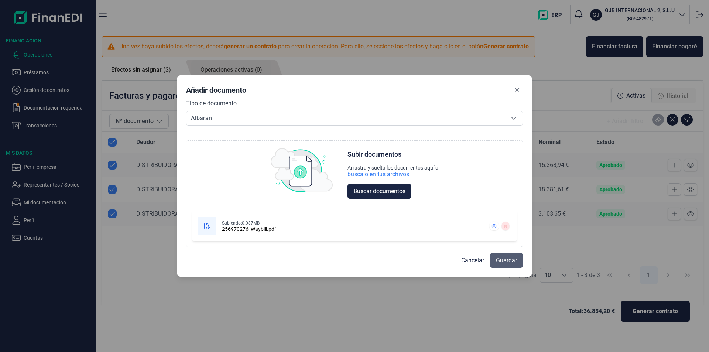
click at [512, 263] on span "Guardar" at bounding box center [506, 260] width 21 height 9
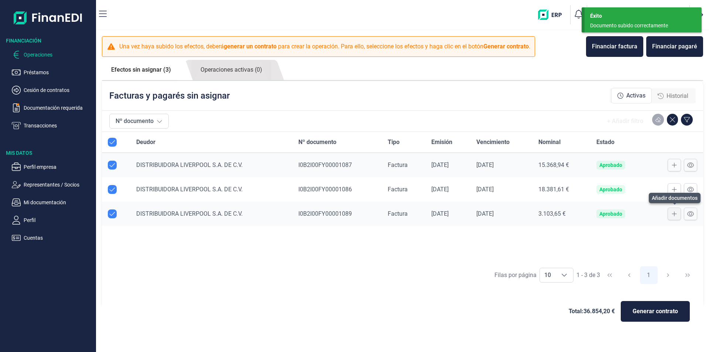
click at [672, 214] on icon at bounding box center [674, 214] width 5 height 5
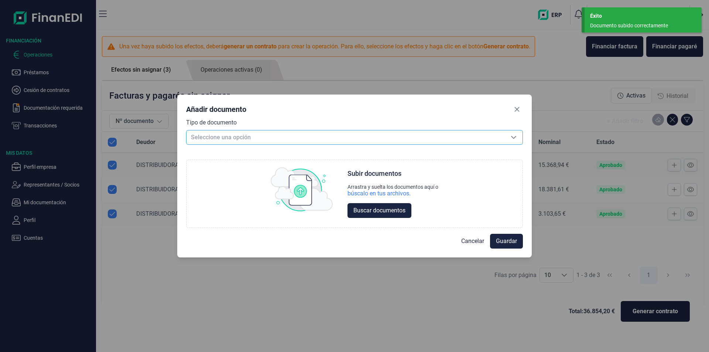
click at [226, 136] on span "Seleccione una opción" at bounding box center [345, 137] width 318 height 14
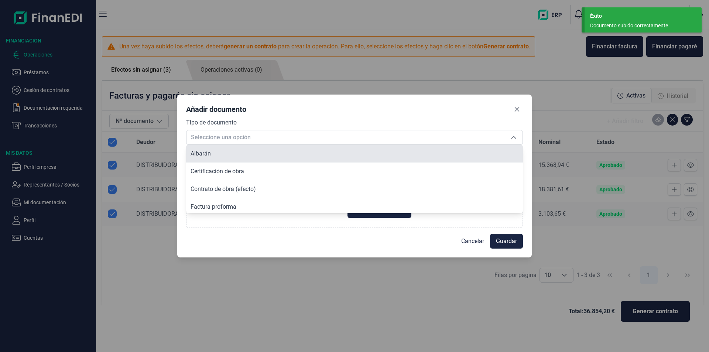
click at [226, 155] on li "Albarán" at bounding box center [354, 154] width 337 height 18
type input "Albarán"
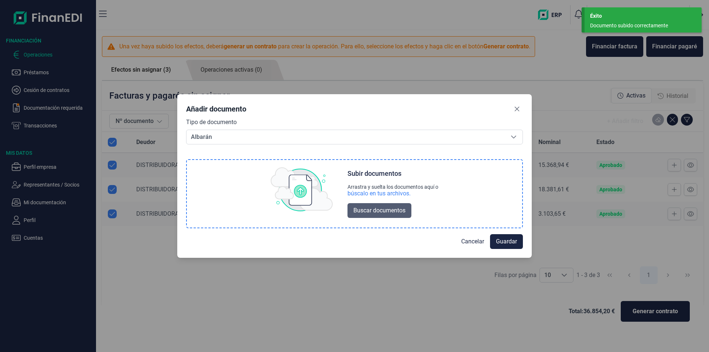
click at [374, 205] on button "Buscar documentos" at bounding box center [379, 210] width 64 height 15
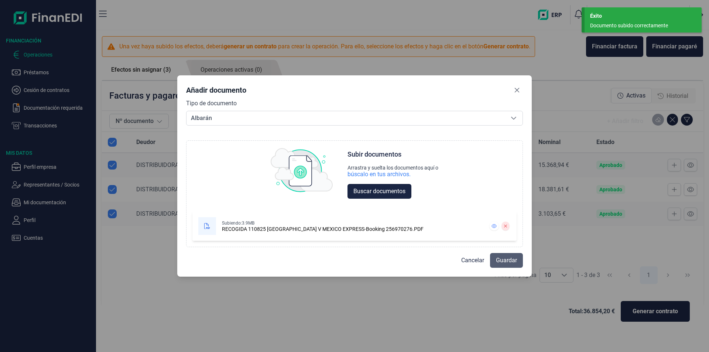
click at [512, 261] on span "Guardar" at bounding box center [506, 260] width 21 height 9
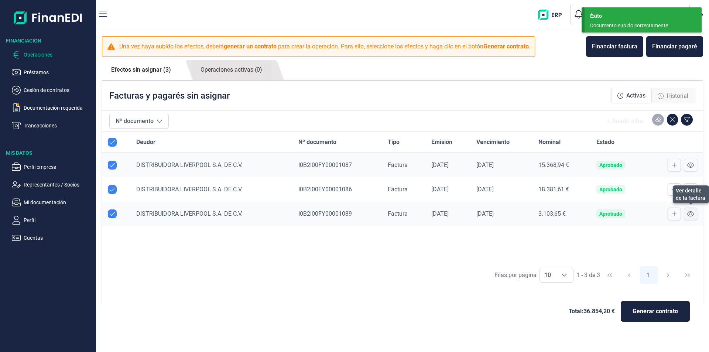
click at [690, 215] on icon at bounding box center [690, 213] width 7 height 5
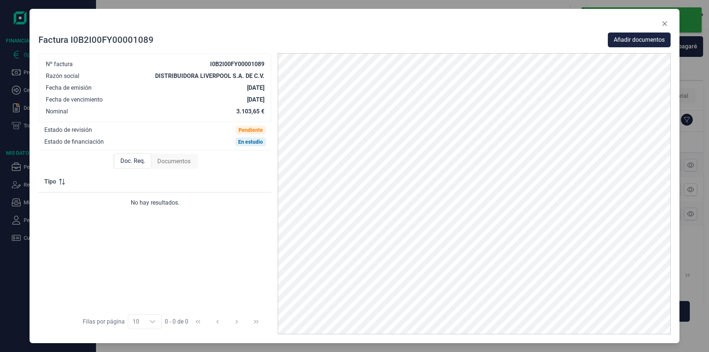
click at [158, 161] on span "Documentos" at bounding box center [173, 161] width 33 height 9
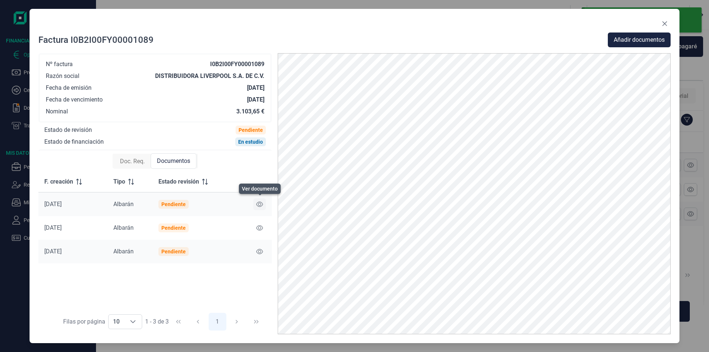
click at [262, 203] on icon at bounding box center [259, 204] width 7 height 5
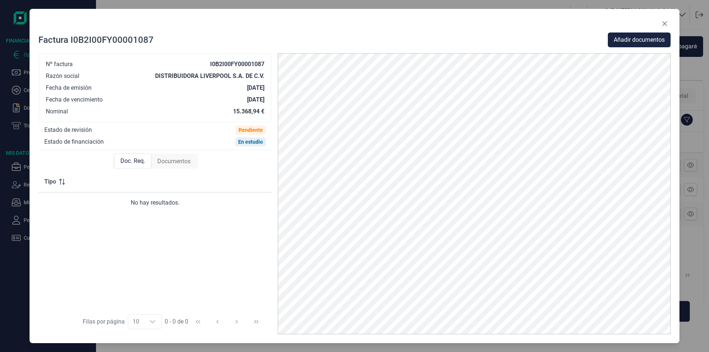
click at [165, 164] on span "Documentos" at bounding box center [173, 161] width 33 height 9
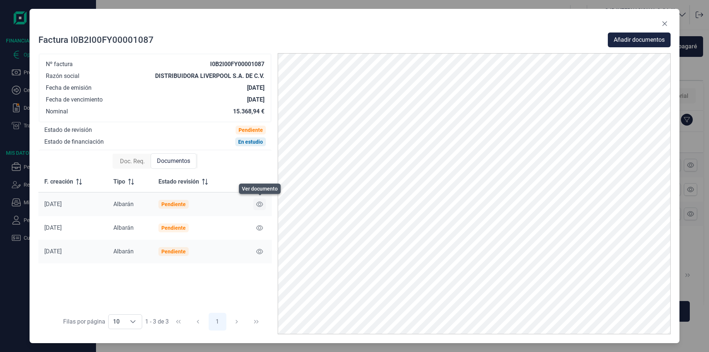
click at [259, 203] on icon at bounding box center [259, 204] width 7 height 6
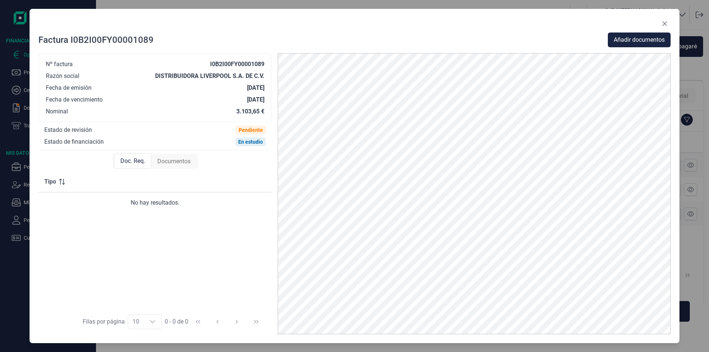
click at [175, 157] on span "Documentos" at bounding box center [173, 161] width 33 height 9
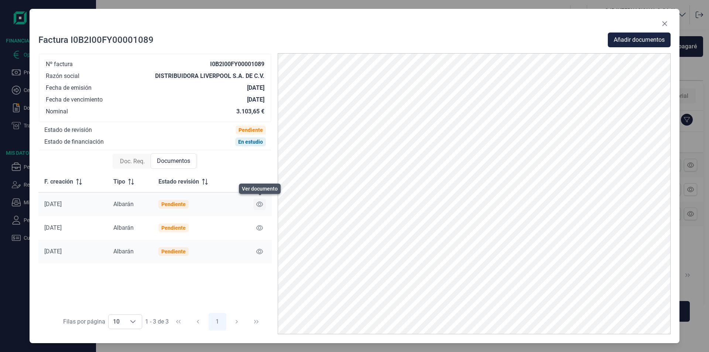
click at [257, 203] on icon at bounding box center [259, 204] width 7 height 6
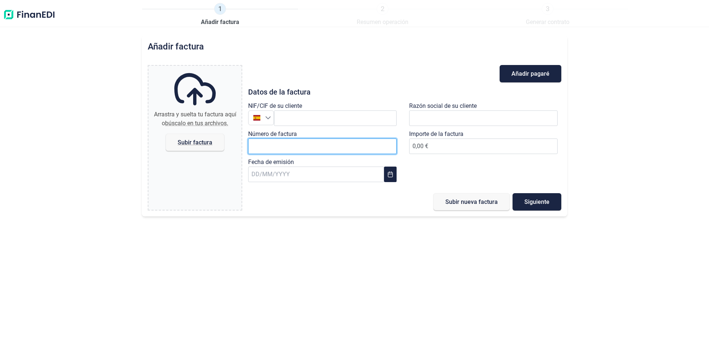
click at [273, 145] on input "Número de factura" at bounding box center [322, 146] width 148 height 16
paste input "I0B2I00FY00001090"
type input "I0B2I00FY00001090"
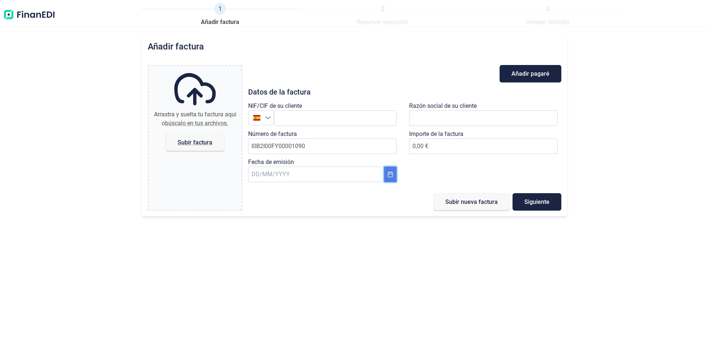
click at [385, 175] on button "Choose Date" at bounding box center [390, 175] width 13 height 16
click at [282, 251] on span "5" at bounding box center [282, 251] width 15 height 15
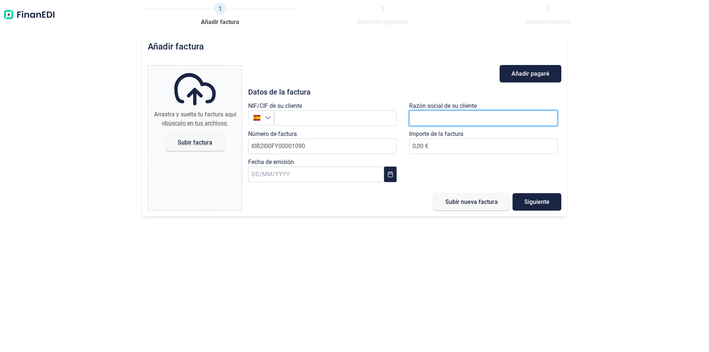
click at [419, 119] on input "text" at bounding box center [483, 118] width 148 height 16
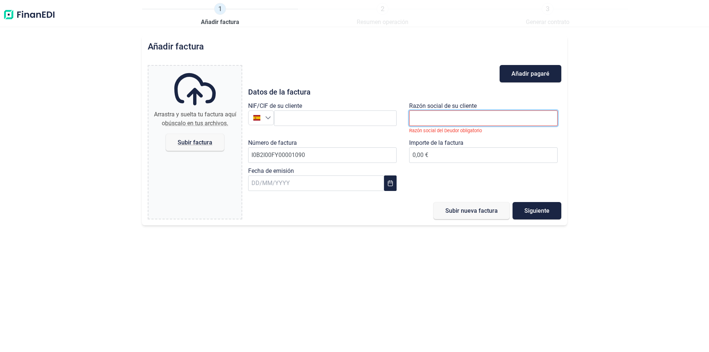
paste input "DISTRIBUIDORA LIVERPOOL S.A. DE C.V."
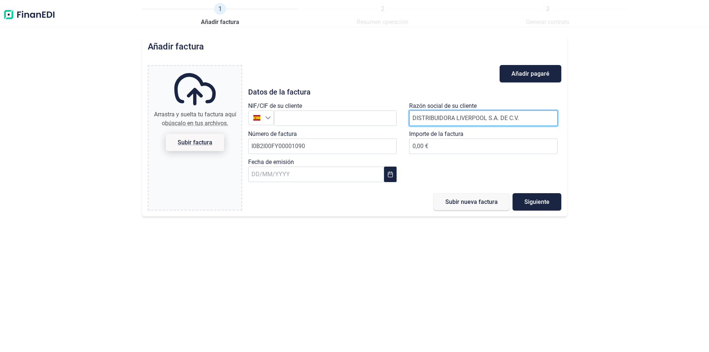
type input "DISTRIBUIDORA LIVERPOOL S.A. DE C.V."
click at [200, 143] on span "Subir factura" at bounding box center [195, 143] width 35 height 6
click at [200, 68] on input "Arrastra y suelta tu factura aquí o búscalo en tus archivos. Subir factura" at bounding box center [194, 67] width 93 height 2
type input "C:\fakepath\FACTURA_I0B2I00FY00001090_TOPACIO_ EUR1.pdf"
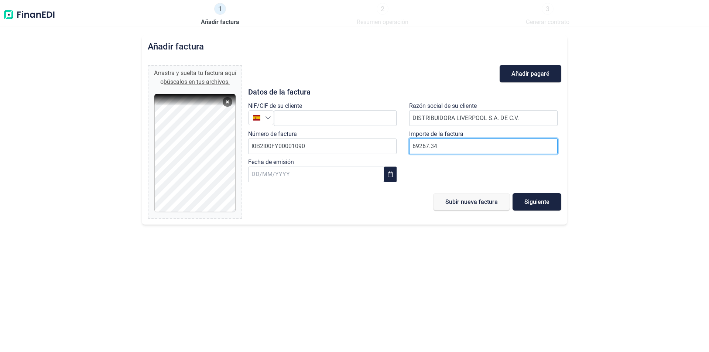
type input "69267.34"
click at [537, 201] on span "Siguiente" at bounding box center [536, 202] width 25 height 6
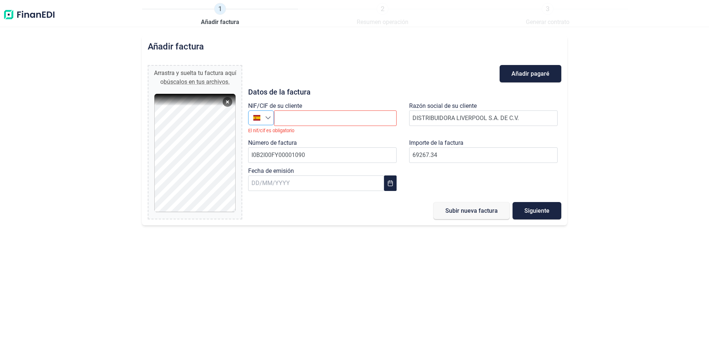
click at [268, 120] on icon "Seleccione un país" at bounding box center [268, 118] width 6 height 6
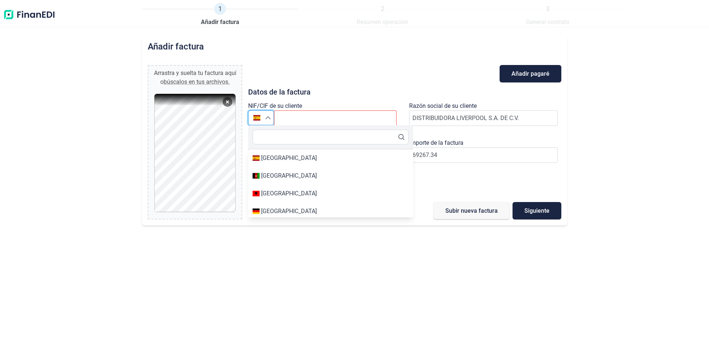
type input "España"
click at [271, 136] on input "text" at bounding box center [331, 137] width 156 height 15
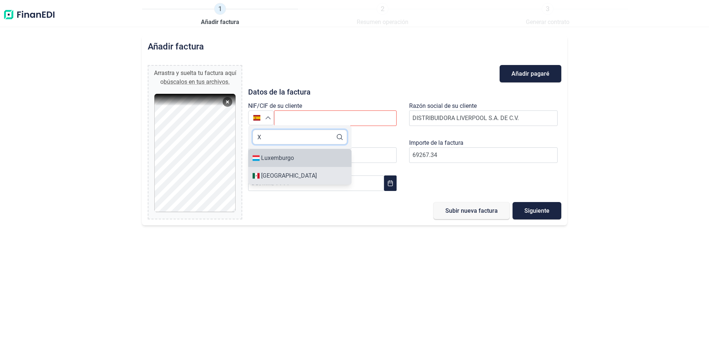
type input "X"
click at [268, 176] on div "México" at bounding box center [289, 175] width 56 height 9
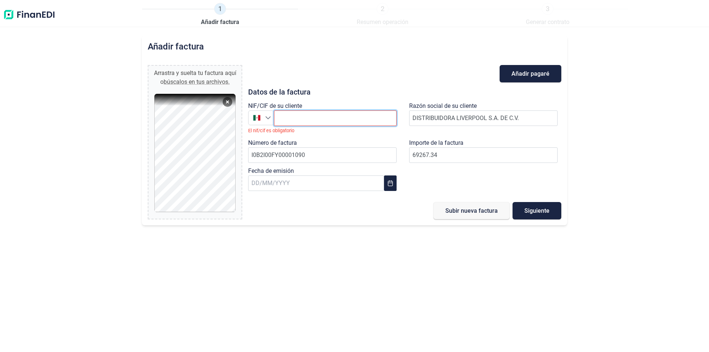
click at [303, 119] on input "text" at bounding box center [335, 118] width 123 height 16
paste input "DLI931201MI9"
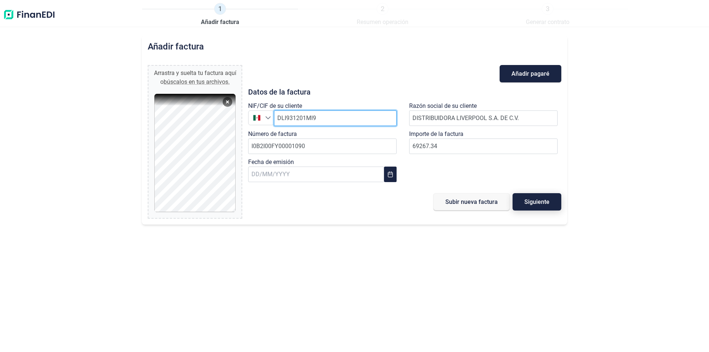
type input "DLI931201MI9"
click at [532, 204] on span "Siguiente" at bounding box center [536, 202] width 25 height 6
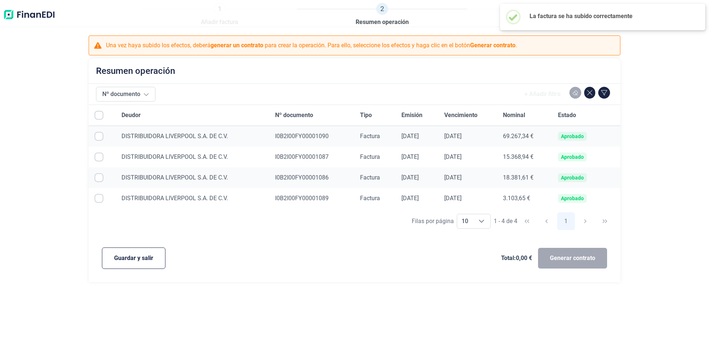
checkbox input "true"
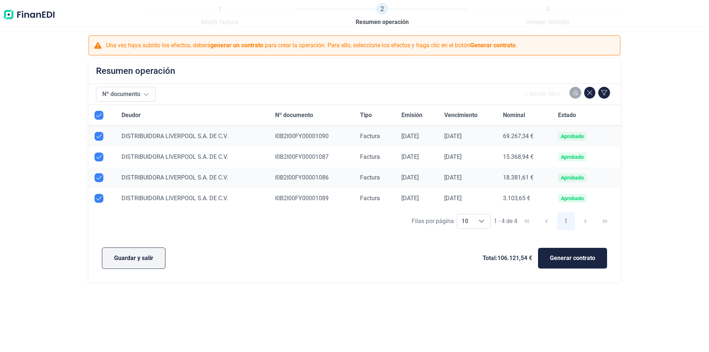
click at [128, 257] on span "Guardar y salir" at bounding box center [133, 258] width 39 height 9
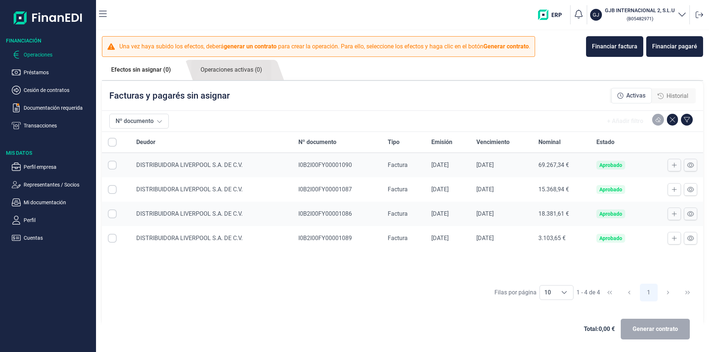
checkbox input "true"
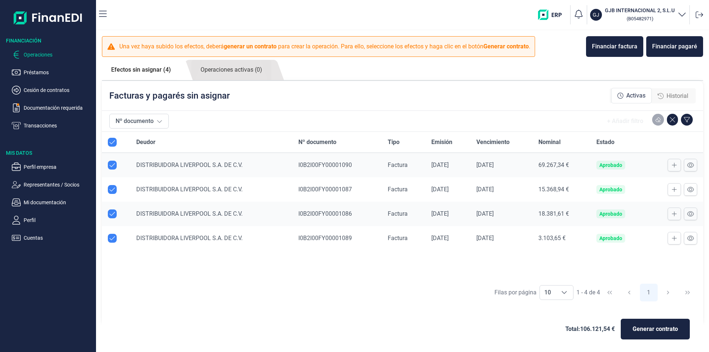
checkbox input "true"
click at [672, 162] on icon at bounding box center [674, 165] width 5 height 6
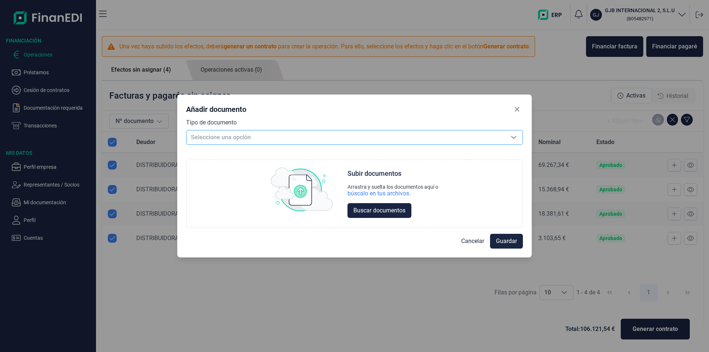
click at [213, 140] on span "Seleccione una opción" at bounding box center [345, 137] width 318 height 14
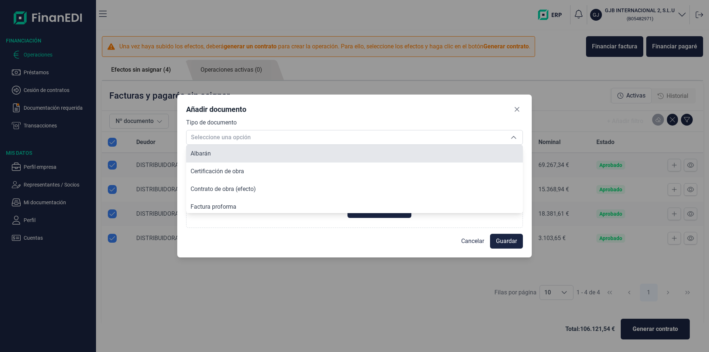
click at [212, 151] on li "Albarán" at bounding box center [354, 154] width 337 height 18
type input "Albarán"
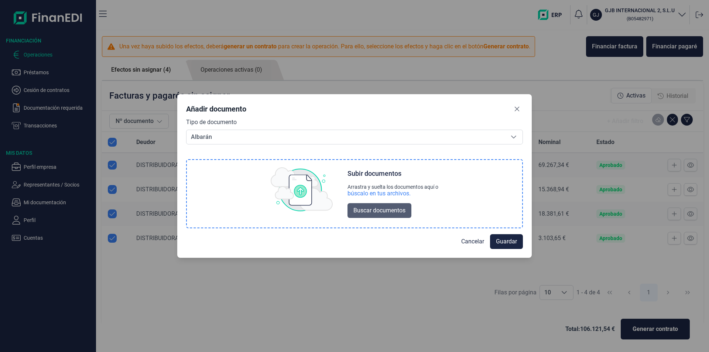
click at [374, 212] on span "Buscar documentos" at bounding box center [379, 210] width 52 height 9
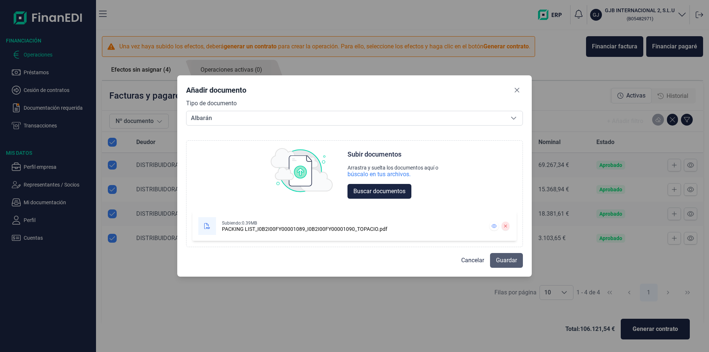
click at [513, 263] on span "Guardar" at bounding box center [506, 260] width 21 height 9
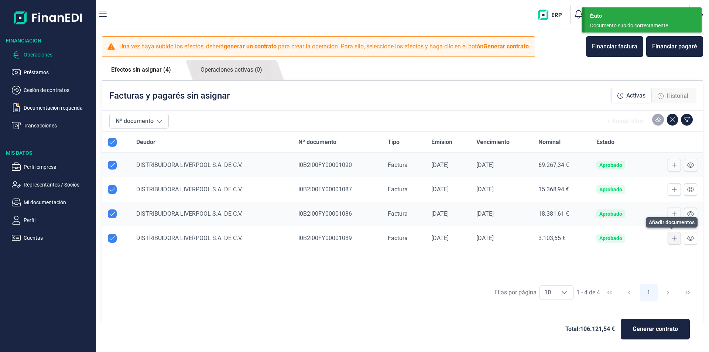
click at [672, 240] on icon at bounding box center [674, 238] width 5 height 6
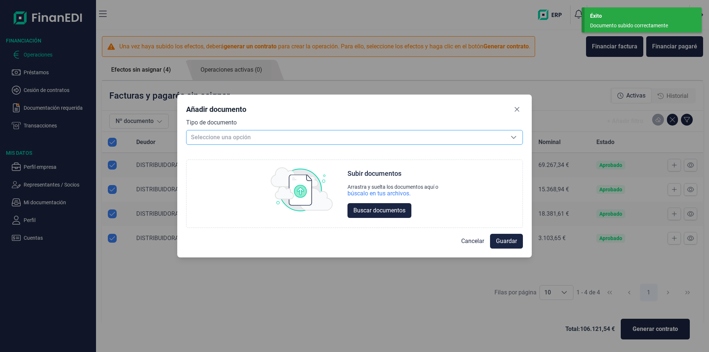
click at [219, 139] on span "Seleccione una opción" at bounding box center [345, 137] width 318 height 14
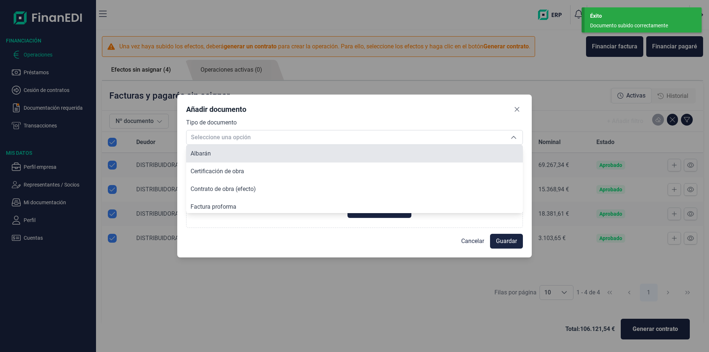
click at [220, 152] on li "Albarán" at bounding box center [354, 154] width 337 height 18
type input "Albarán"
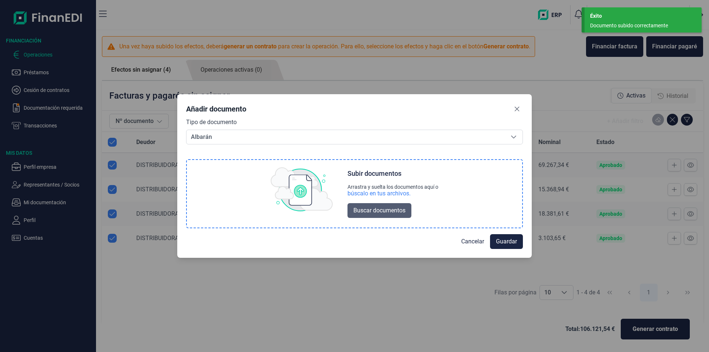
click at [368, 209] on span "Buscar documentos" at bounding box center [379, 210] width 52 height 9
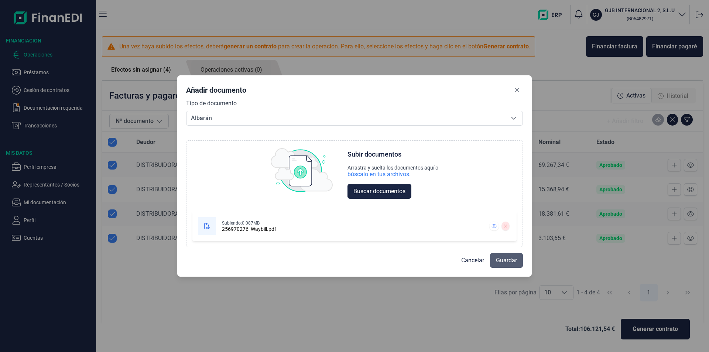
click at [504, 263] on span "Guardar" at bounding box center [506, 260] width 21 height 9
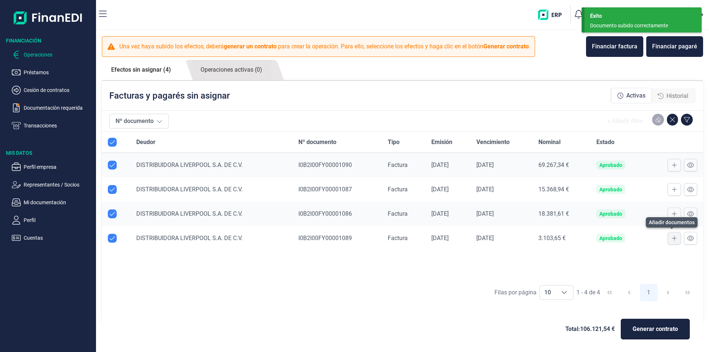
click at [673, 241] on icon at bounding box center [674, 238] width 5 height 6
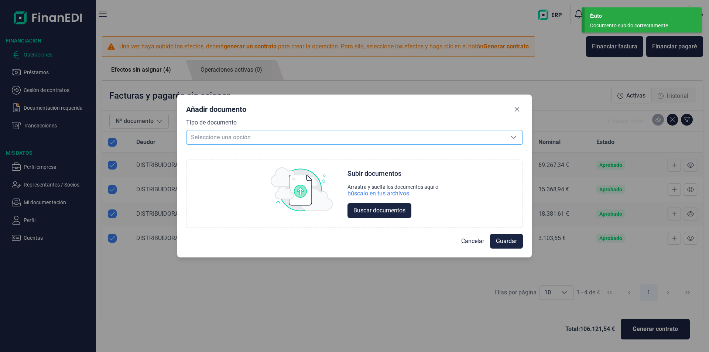
click at [243, 140] on span "Seleccione una opción" at bounding box center [345, 137] width 318 height 14
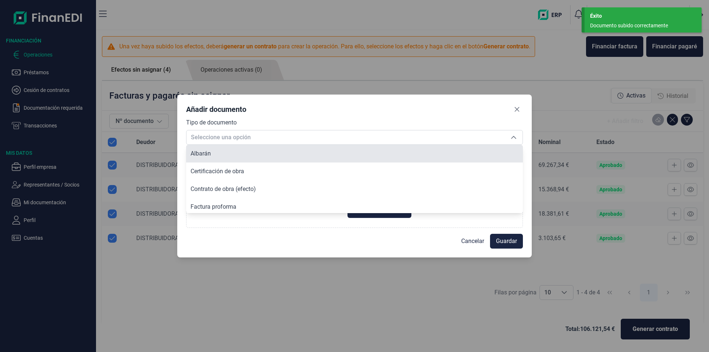
click at [235, 153] on li "Albarán" at bounding box center [354, 154] width 337 height 18
type input "Albarán"
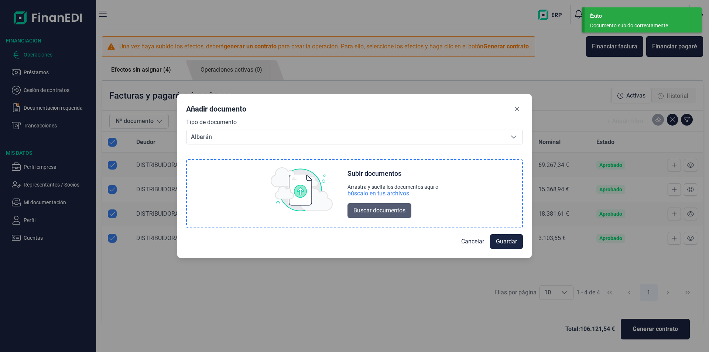
click at [368, 212] on span "Buscar documentos" at bounding box center [379, 210] width 52 height 9
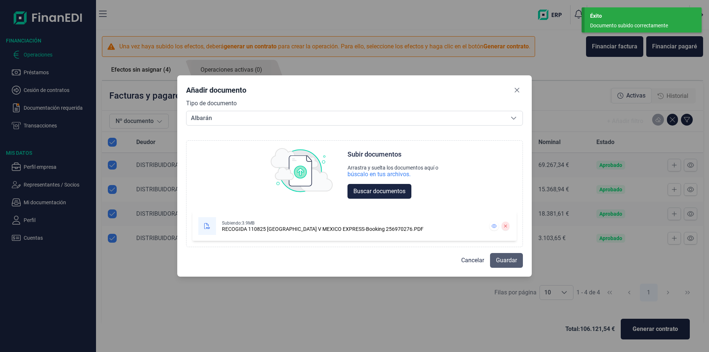
click at [503, 262] on span "Guardar" at bounding box center [506, 260] width 21 height 9
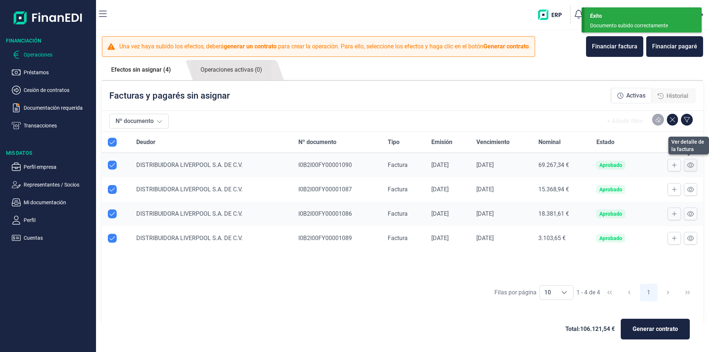
click at [687, 168] on icon at bounding box center [690, 165] width 7 height 6
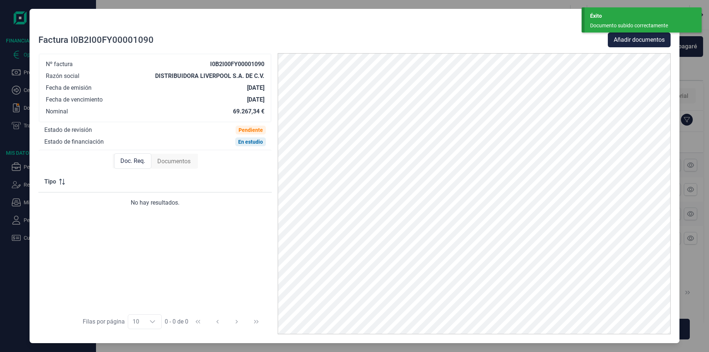
click at [173, 160] on span "Documentos" at bounding box center [173, 161] width 33 height 9
click at [129, 162] on span "Doc. Req." at bounding box center [132, 161] width 25 height 9
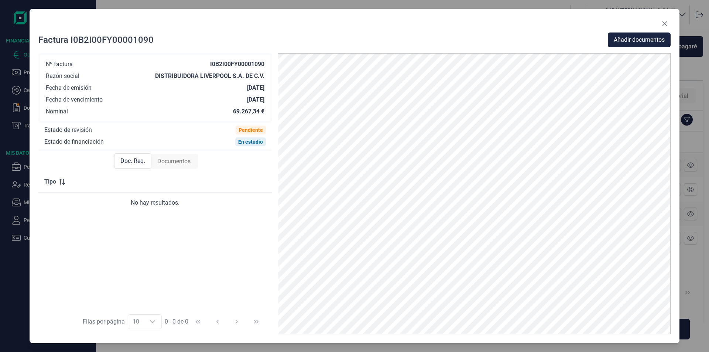
click at [173, 162] on span "Documentos" at bounding box center [173, 161] width 33 height 9
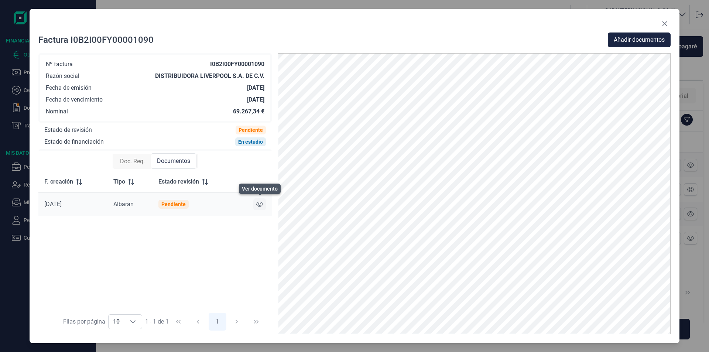
click at [257, 203] on icon at bounding box center [259, 204] width 7 height 5
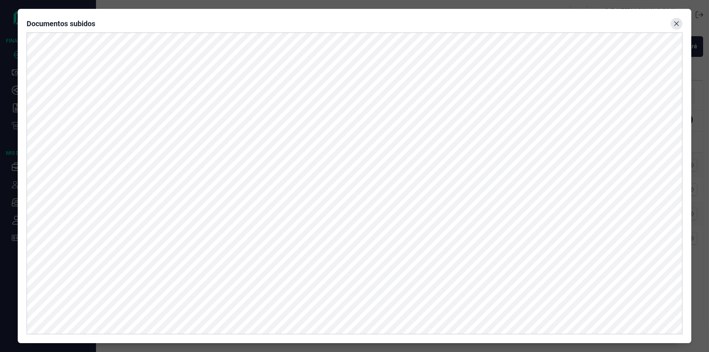
click at [679, 24] on icon "Close" at bounding box center [676, 24] width 6 height 6
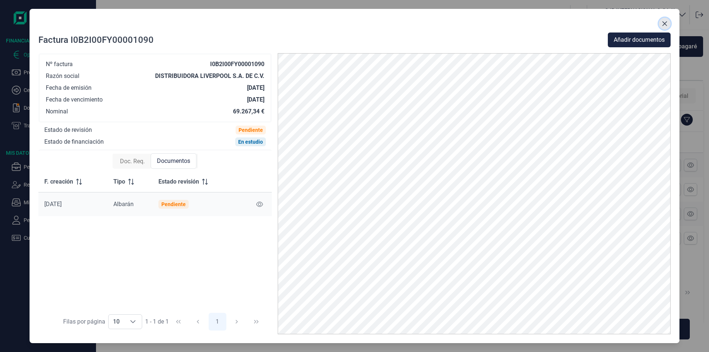
click at [663, 24] on icon "Close" at bounding box center [665, 24] width 6 height 6
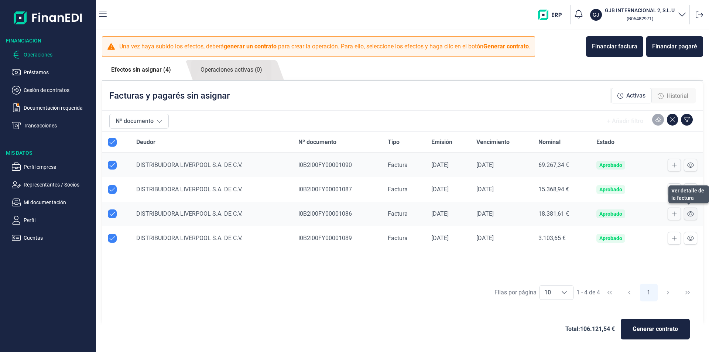
click at [687, 216] on icon at bounding box center [690, 214] width 7 height 6
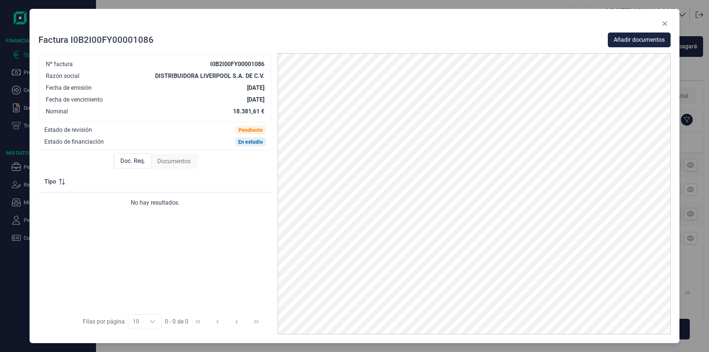
click at [177, 160] on span "Documentos" at bounding box center [173, 161] width 33 height 9
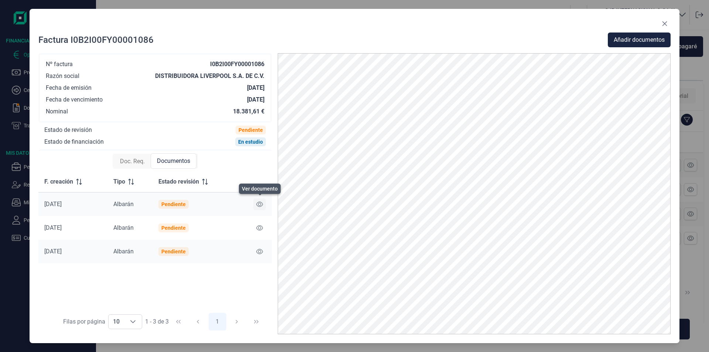
click at [260, 203] on icon at bounding box center [259, 204] width 7 height 6
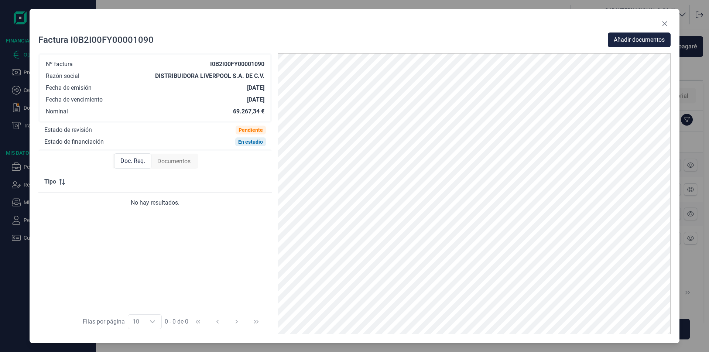
click at [185, 161] on span "Documentos" at bounding box center [173, 161] width 33 height 9
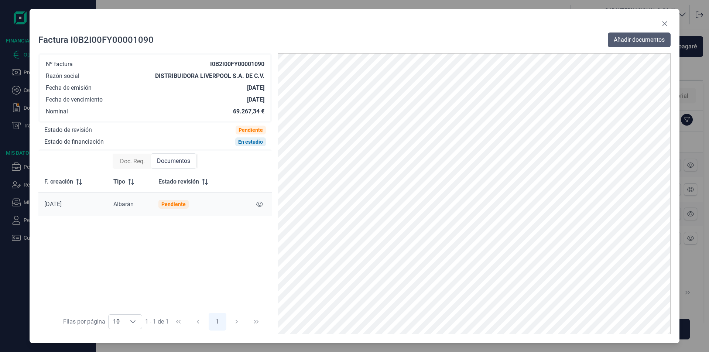
click at [633, 42] on span "Añadir documentos" at bounding box center [639, 39] width 51 height 9
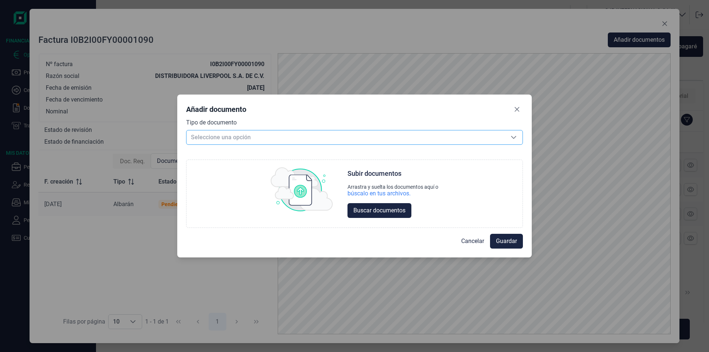
click at [331, 140] on span "Seleccione una opción" at bounding box center [345, 137] width 318 height 14
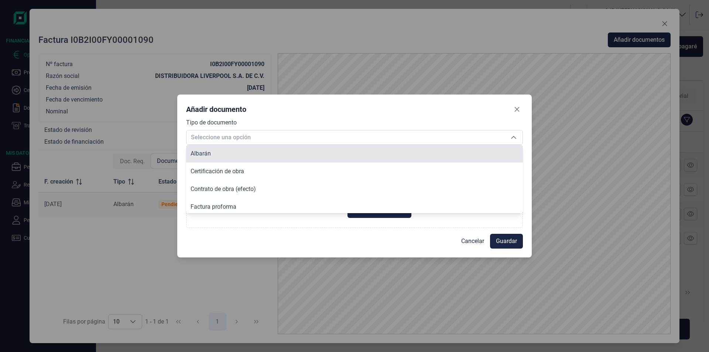
click at [324, 153] on li "Albarán" at bounding box center [354, 154] width 337 height 18
type input "Albarán"
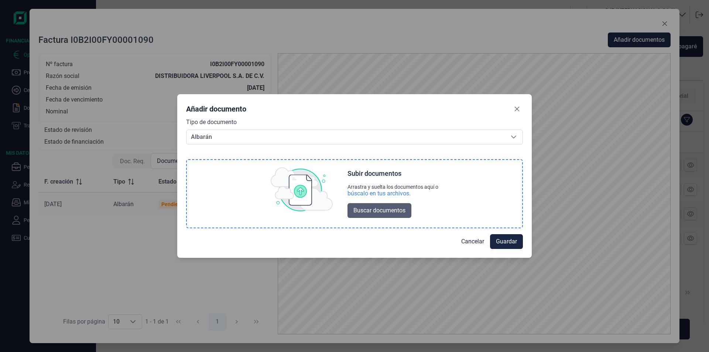
click at [377, 214] on span "Buscar documentos" at bounding box center [379, 210] width 52 height 9
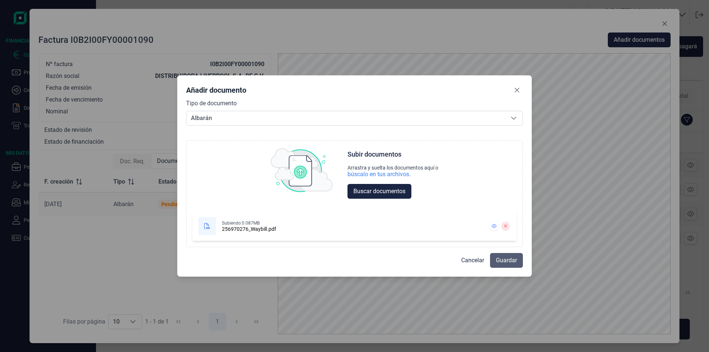
click at [499, 259] on span "Guardar" at bounding box center [506, 260] width 21 height 9
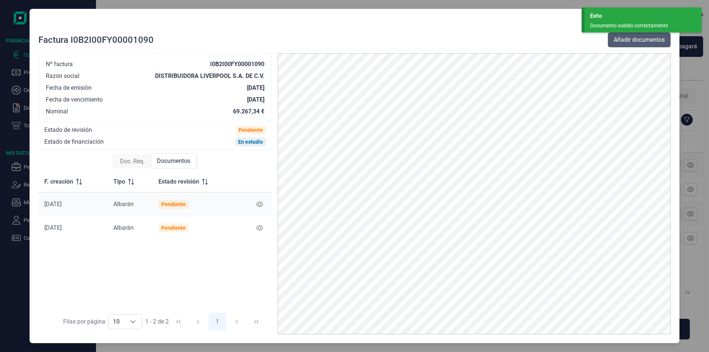
click at [624, 41] on span "Añadir documentos" at bounding box center [639, 39] width 51 height 9
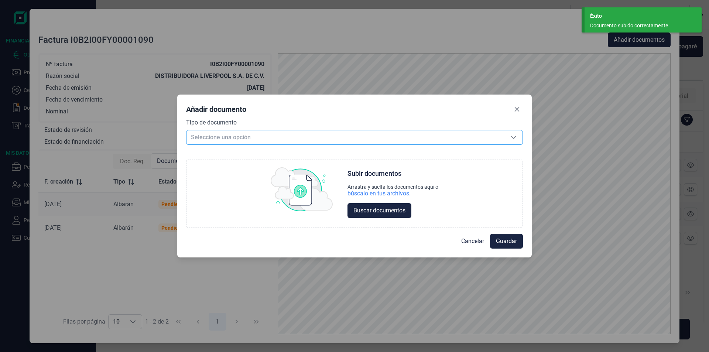
click at [263, 135] on span "Seleccione una opción" at bounding box center [345, 137] width 318 height 14
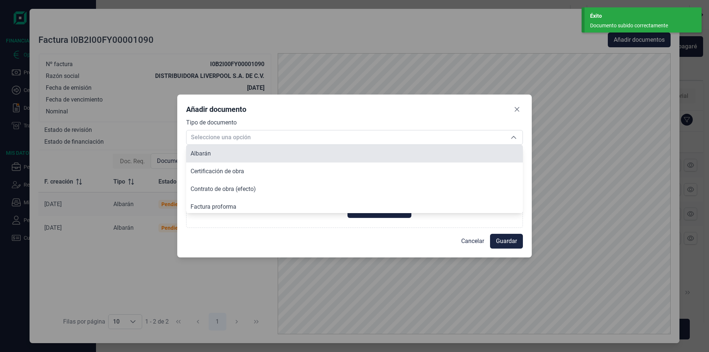
click at [261, 154] on li "Albarán" at bounding box center [354, 154] width 337 height 18
type input "Albarán"
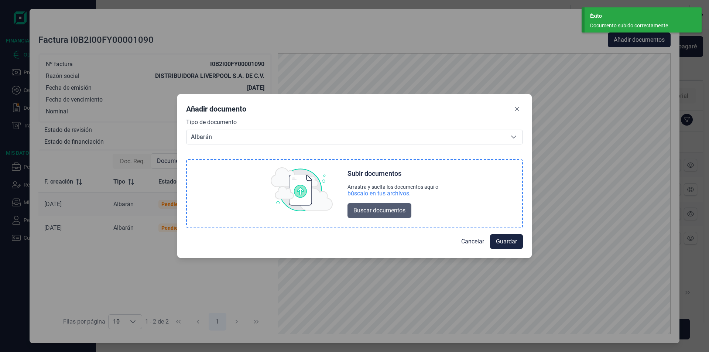
click at [378, 212] on span "Buscar documentos" at bounding box center [379, 210] width 52 height 9
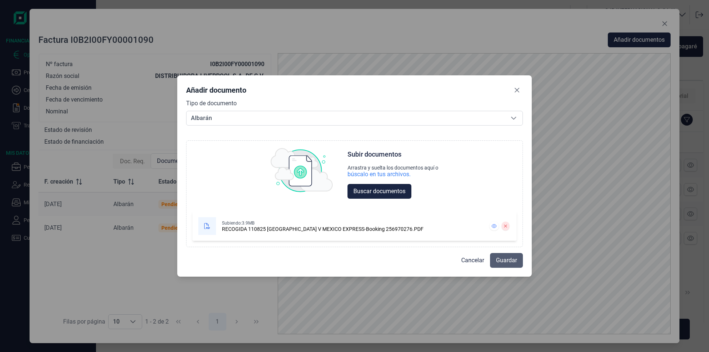
click at [510, 261] on span "Guardar" at bounding box center [506, 260] width 21 height 9
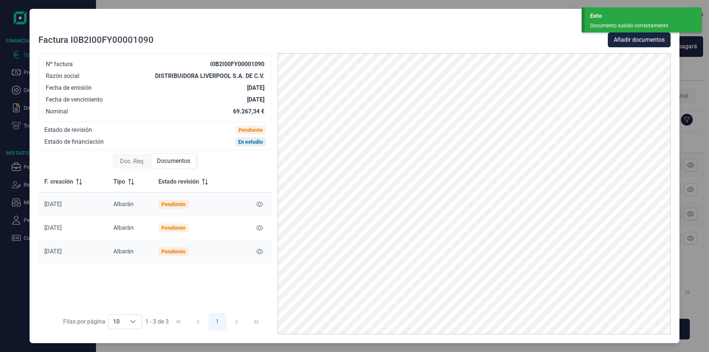
click at [526, 30] on div at bounding box center [354, 25] width 632 height 15
click at [259, 205] on icon at bounding box center [259, 204] width 7 height 6
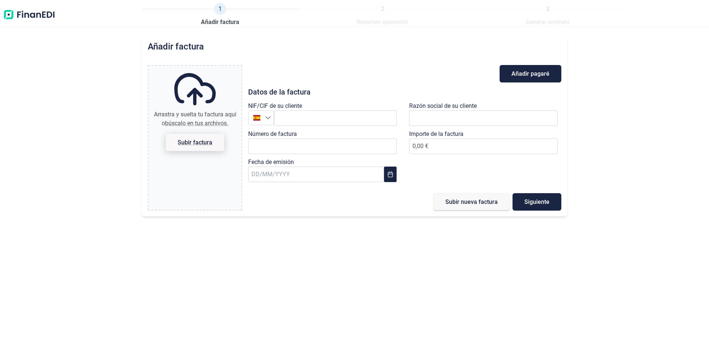
click at [201, 141] on span "Subir factura" at bounding box center [195, 143] width 35 height 6
click at [201, 68] on input "Arrastra y suelta tu factura aquí o búscalo en tus archivos. Subir factura" at bounding box center [194, 67] width 93 height 2
type input "C:\fakepath\FACTURA_I0B2I00FY00001091_ZAFIRO_ EUR1.pdf"
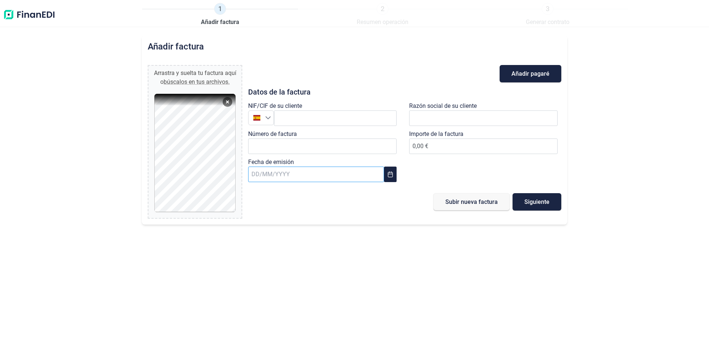
click at [284, 176] on input "text" at bounding box center [316, 175] width 136 height 16
click at [282, 251] on span "5" at bounding box center [282, 251] width 15 height 15
click at [302, 149] on input "Número de factura" at bounding box center [322, 146] width 148 height 16
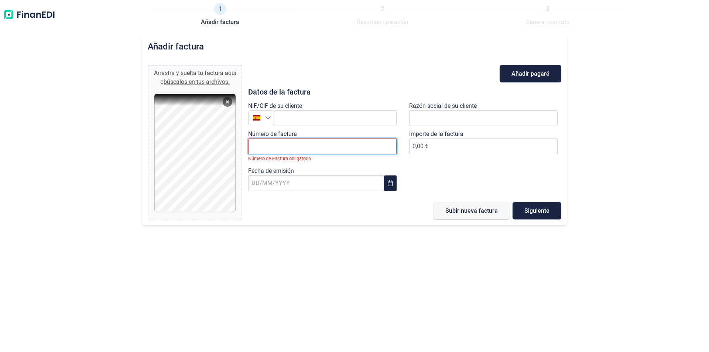
paste input "I0B2I00FY00001091"
type input "I0B2I00FY00001091"
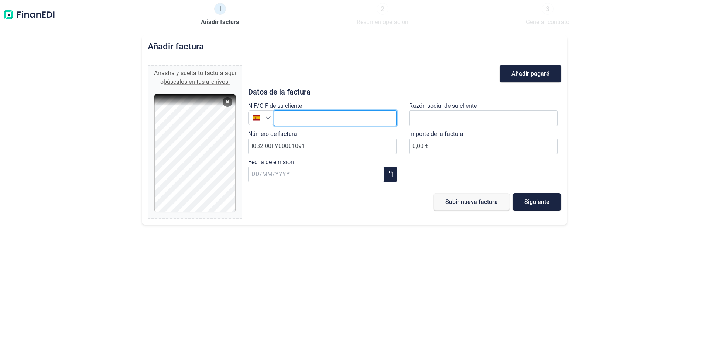
click at [294, 114] on input "text" at bounding box center [335, 118] width 123 height 16
paste input "DLI931201MI9"
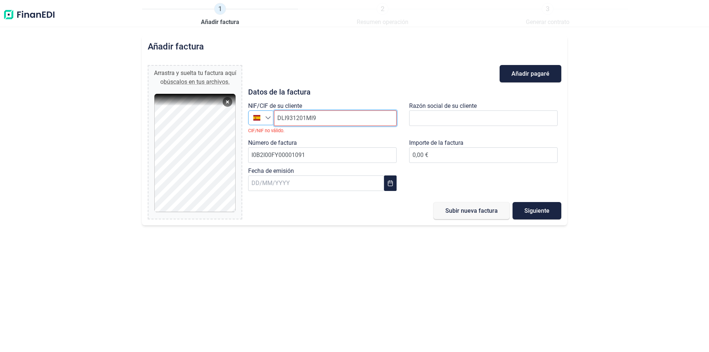
type input "DLI931201MI9"
click at [269, 117] on icon "Seleccione un país" at bounding box center [268, 118] width 6 height 6
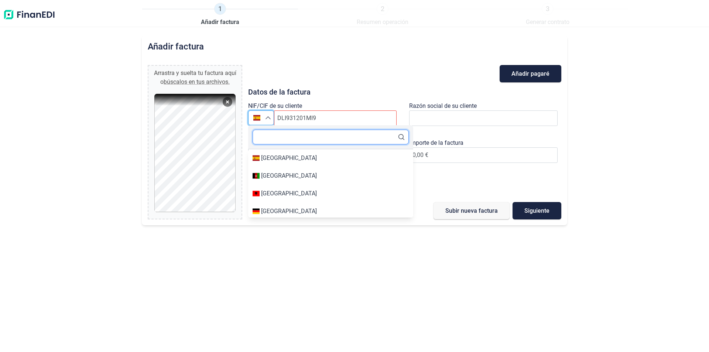
click at [265, 135] on input "text" at bounding box center [331, 137] width 156 height 15
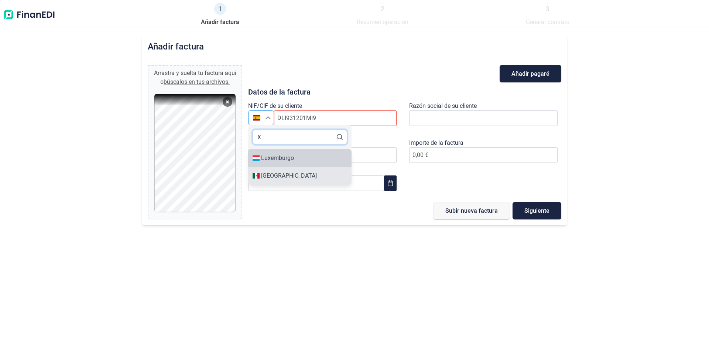
type input "X"
click at [261, 174] on div "[GEOGRAPHIC_DATA]" at bounding box center [289, 175] width 56 height 9
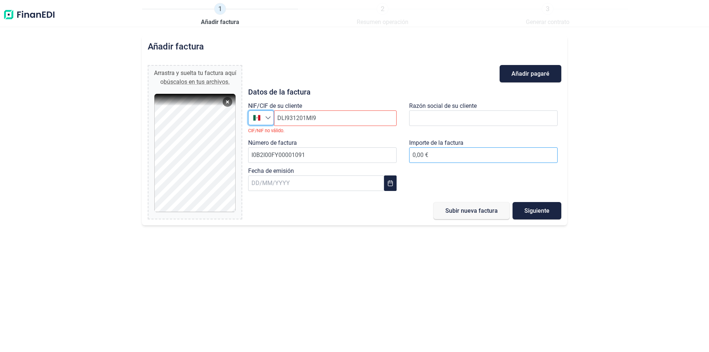
type input "[GEOGRAPHIC_DATA]"
type input "90719.82"
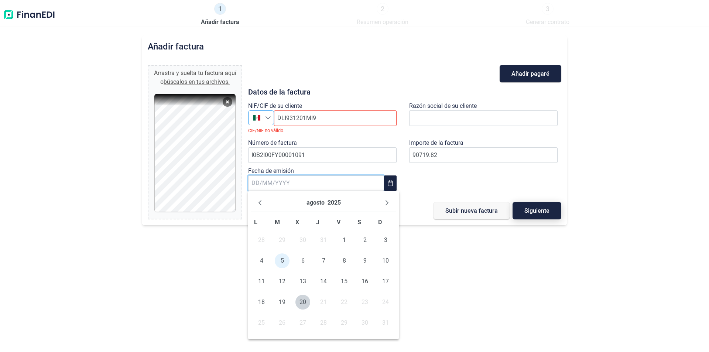
click at [528, 209] on span "Siguiente" at bounding box center [536, 211] width 25 height 6
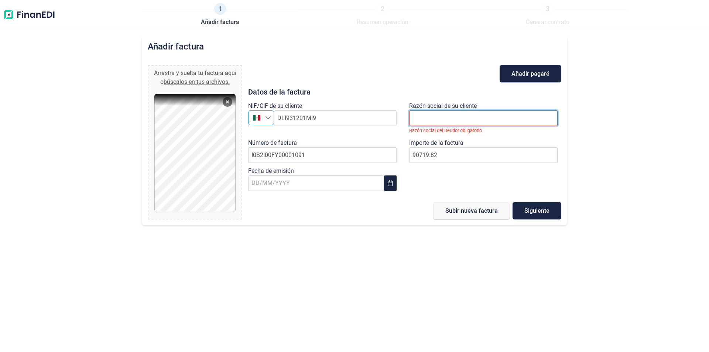
click at [481, 121] on input "text" at bounding box center [483, 118] width 148 height 16
paste input "DISTRIBUIDORA LIVERPOOL S.A. DE C.V."
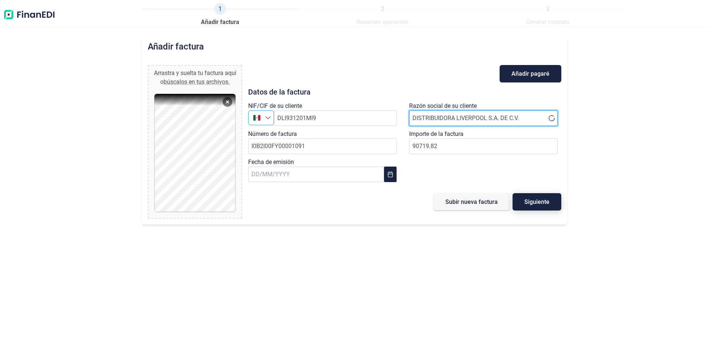
type input "DISTRIBUIDORA LIVERPOOL S.A. DE C.V."
click at [542, 201] on span "Siguiente" at bounding box center [536, 202] width 25 height 6
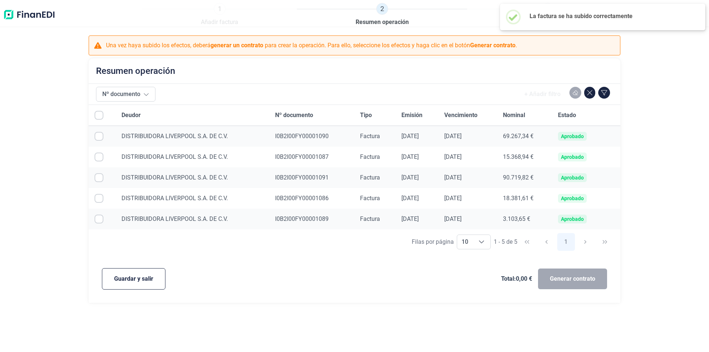
checkbox input "true"
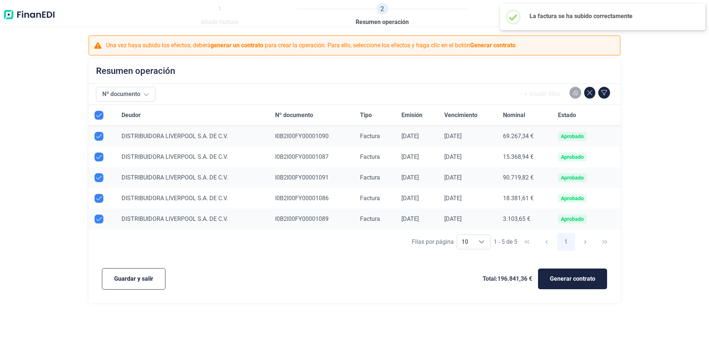
checkbox input "true"
click at [137, 278] on span "Guardar y salir" at bounding box center [133, 278] width 39 height 9
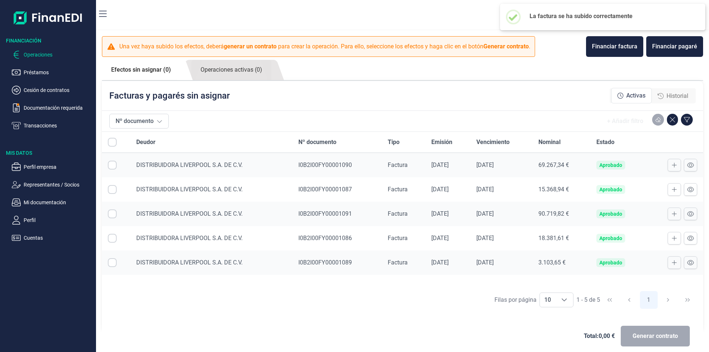
checkbox input "true"
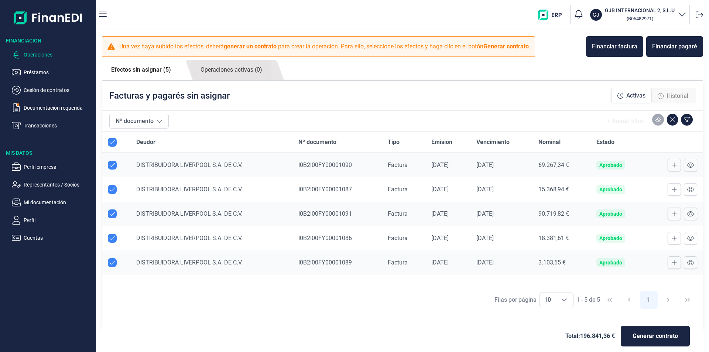
checkbox input "true"
click at [672, 213] on icon at bounding box center [674, 214] width 5 height 6
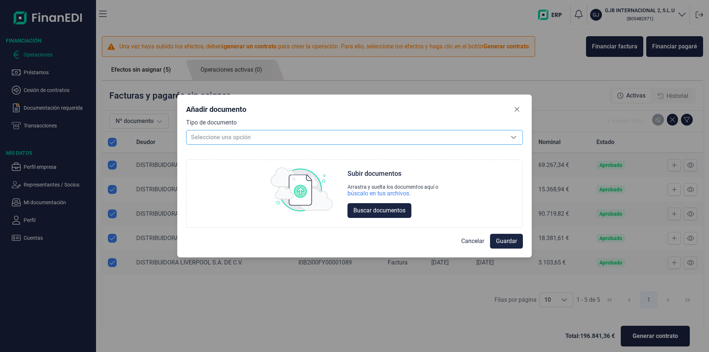
click at [360, 141] on span "Seleccione una opción" at bounding box center [345, 137] width 318 height 14
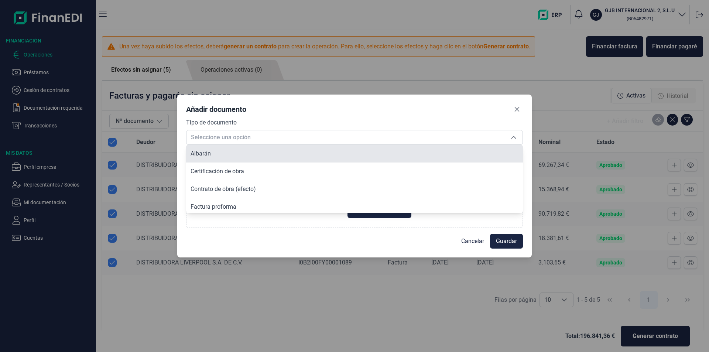
click at [351, 151] on li "Albarán" at bounding box center [354, 154] width 337 height 18
type input "Albarán"
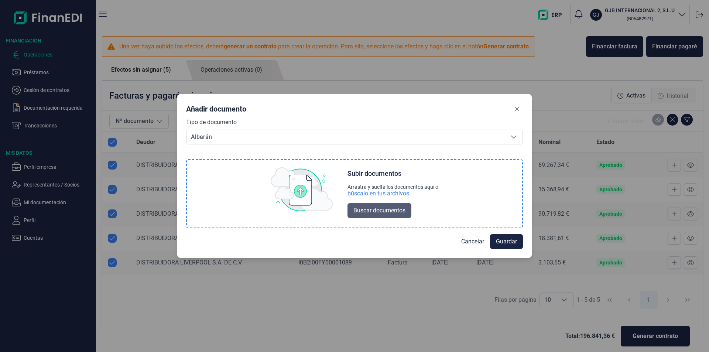
click at [363, 210] on span "Buscar documentos" at bounding box center [379, 210] width 52 height 9
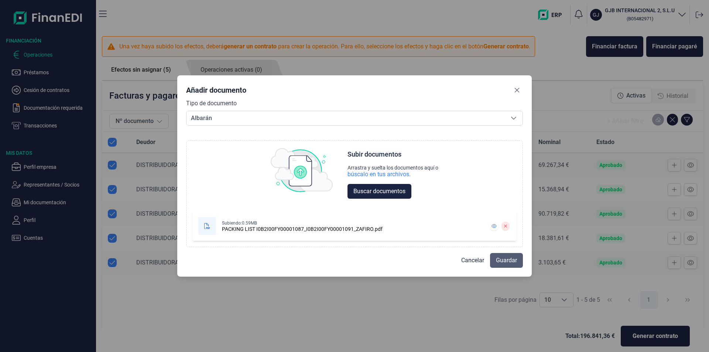
click at [507, 262] on span "Guardar" at bounding box center [506, 260] width 21 height 9
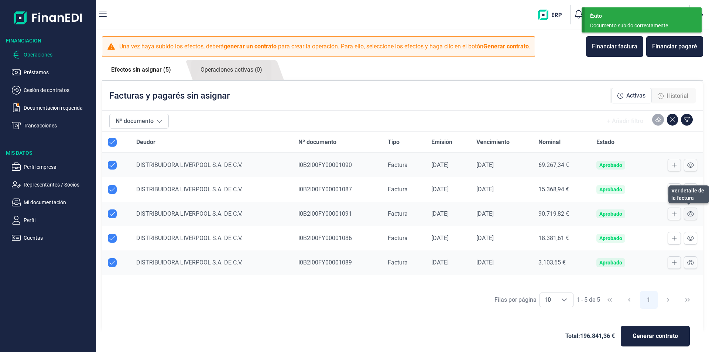
click at [687, 215] on icon at bounding box center [690, 214] width 7 height 6
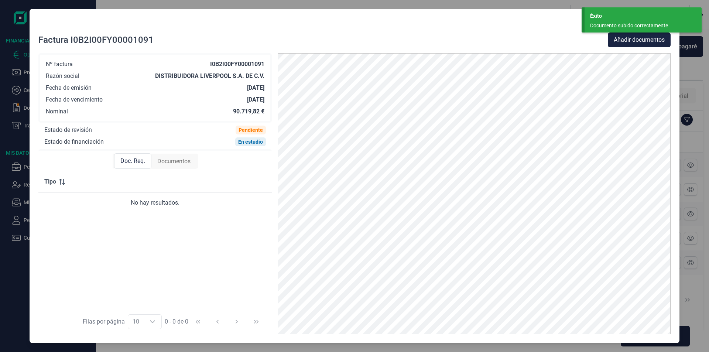
click at [165, 159] on span "Documentos" at bounding box center [173, 161] width 33 height 9
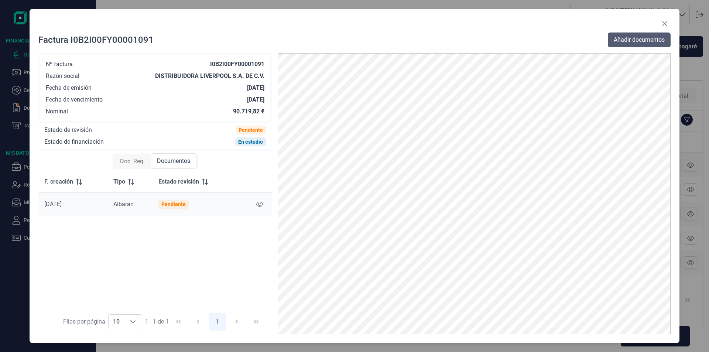
click at [635, 43] on span "Añadir documentos" at bounding box center [639, 39] width 51 height 9
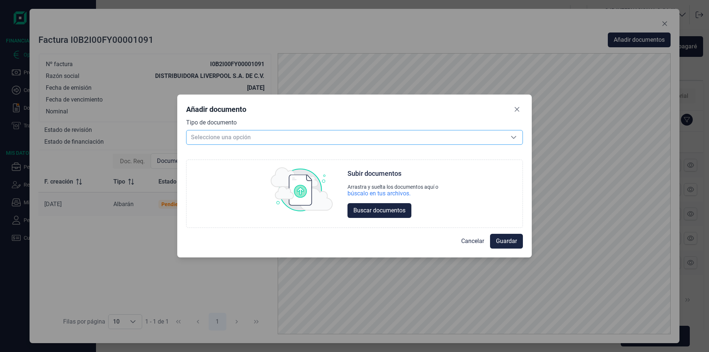
click at [277, 139] on span "Seleccione una opción" at bounding box center [345, 137] width 318 height 14
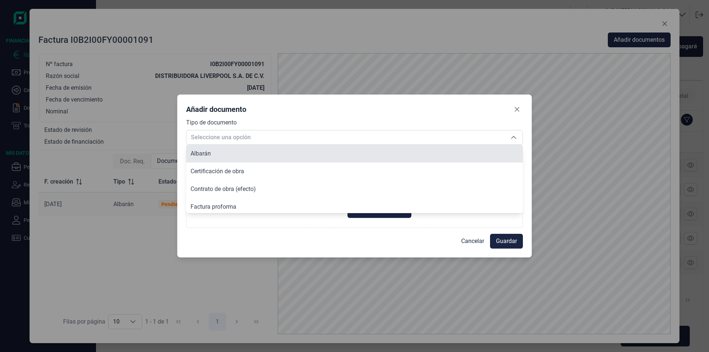
click at [271, 152] on li "Albarán" at bounding box center [354, 154] width 337 height 18
type input "Albarán"
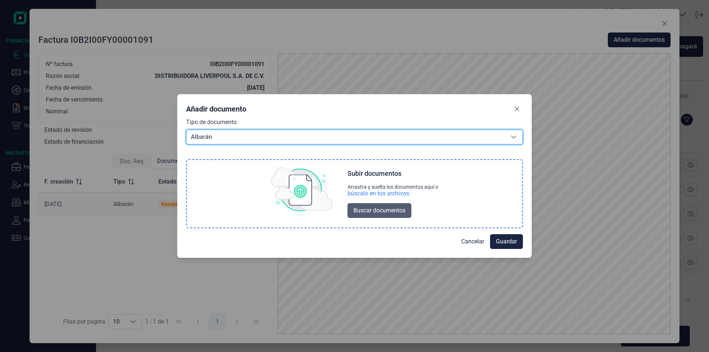
click at [386, 214] on span "Buscar documentos" at bounding box center [379, 210] width 52 height 9
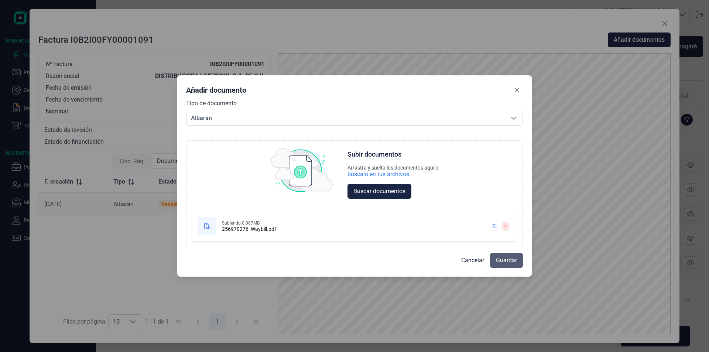
click at [512, 263] on span "Guardar" at bounding box center [506, 260] width 21 height 9
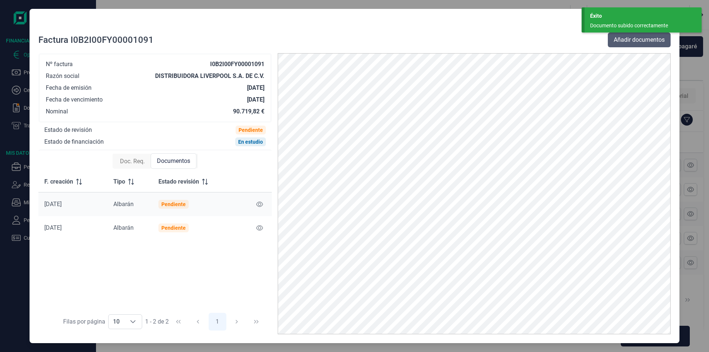
click at [632, 40] on span "Añadir documentos" at bounding box center [639, 39] width 51 height 9
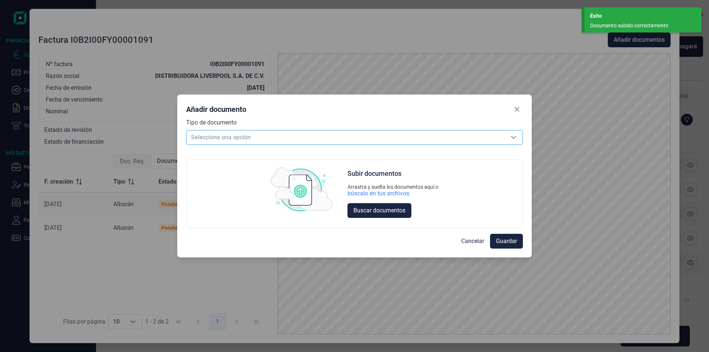
click at [329, 144] on div "Seleccione una opción Seleccione una opción" at bounding box center [354, 137] width 337 height 15
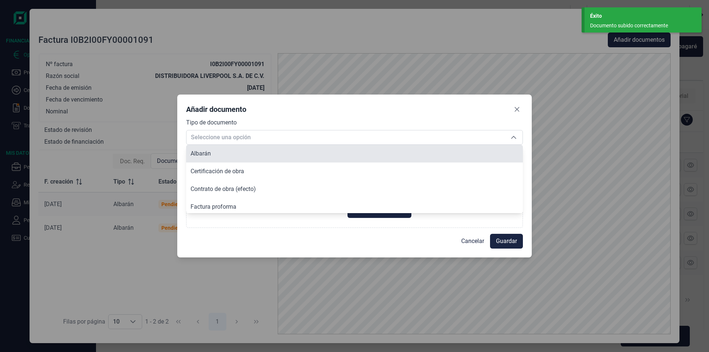
click at [324, 157] on li "Albarán" at bounding box center [354, 154] width 337 height 18
type input "Albarán"
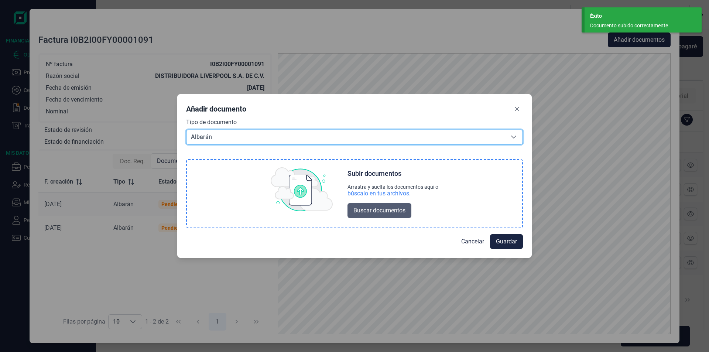
click at [383, 213] on span "Buscar documentos" at bounding box center [379, 210] width 52 height 9
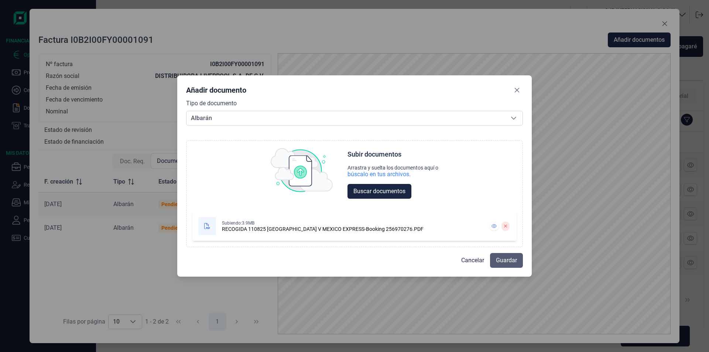
click at [513, 263] on span "Guardar" at bounding box center [506, 260] width 21 height 9
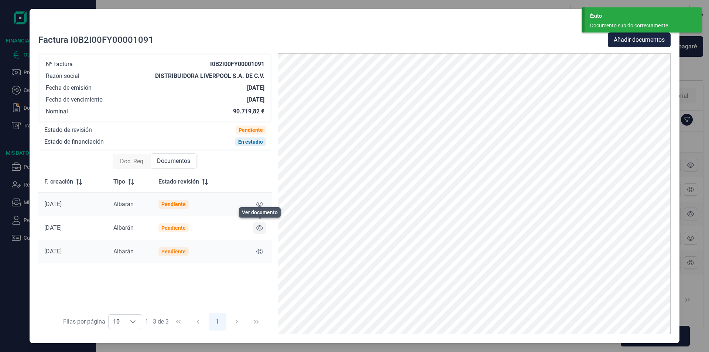
click at [260, 227] on icon at bounding box center [259, 228] width 7 height 6
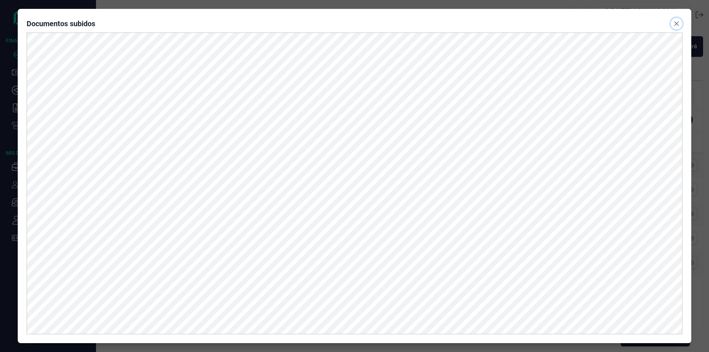
click at [675, 24] on icon "Close" at bounding box center [676, 23] width 5 height 5
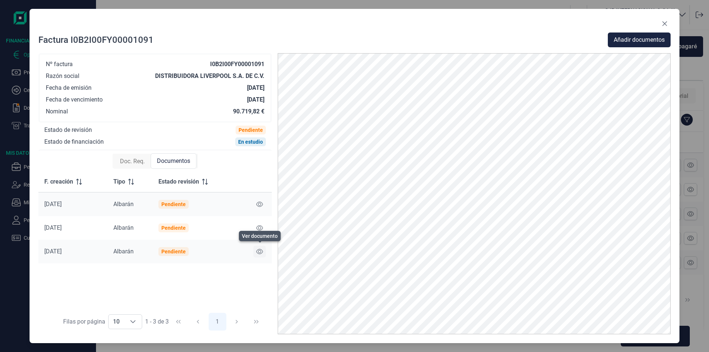
click at [259, 256] on button at bounding box center [259, 252] width 13 height 12
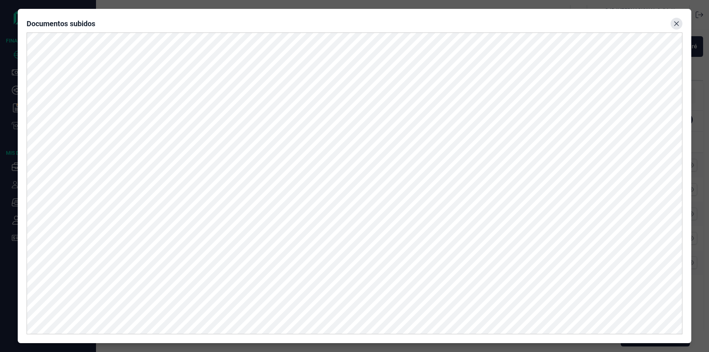
click at [674, 27] on button "Close" at bounding box center [677, 24] width 12 height 12
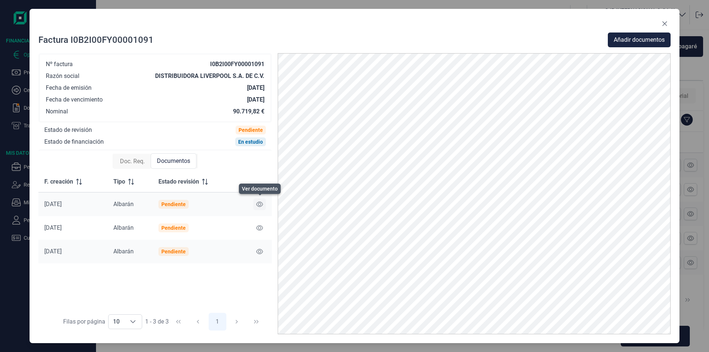
click at [257, 206] on icon at bounding box center [259, 204] width 7 height 6
